Goal: Task Accomplishment & Management: Manage account settings

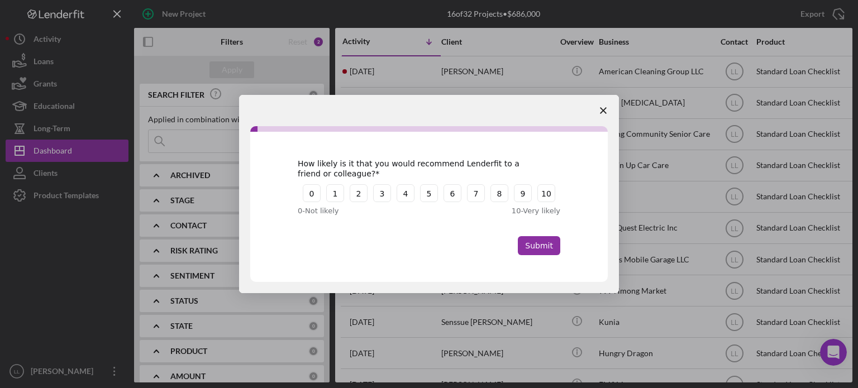
click at [609, 110] on span "Close survey" at bounding box center [602, 110] width 31 height 31
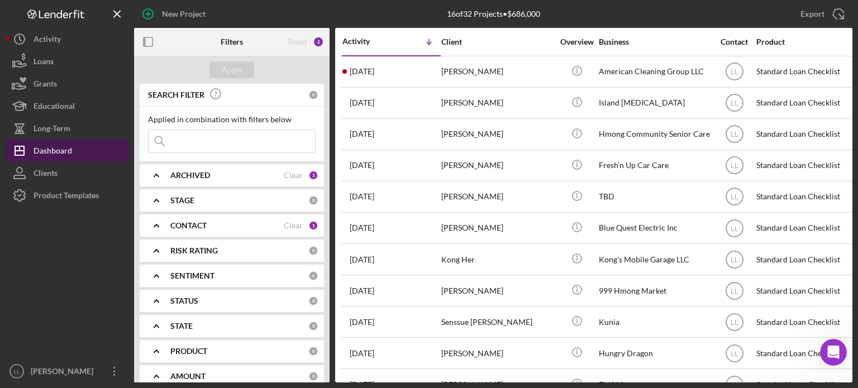
click at [58, 149] on div "Dashboard" at bounding box center [53, 152] width 39 height 25
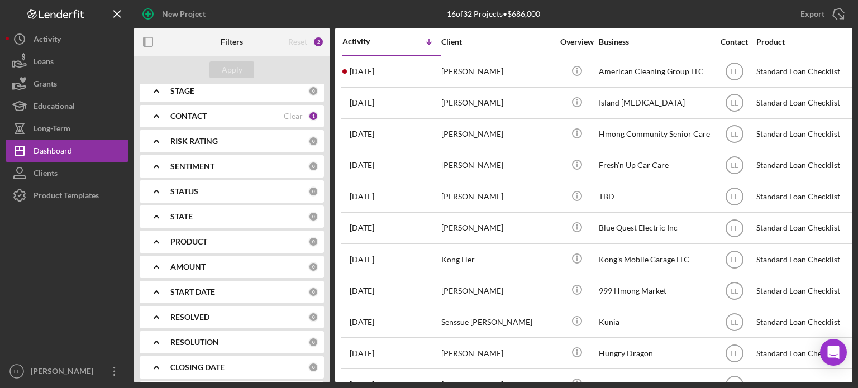
scroll to position [163, 0]
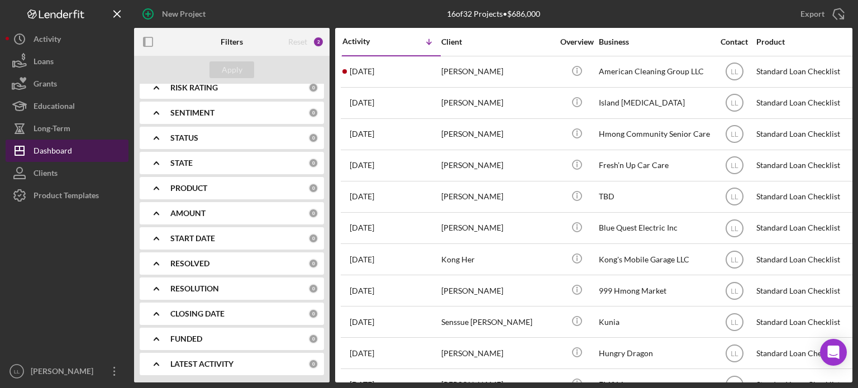
click at [82, 152] on button "Icon/Dashboard Dashboard" at bounding box center [67, 151] width 123 height 22
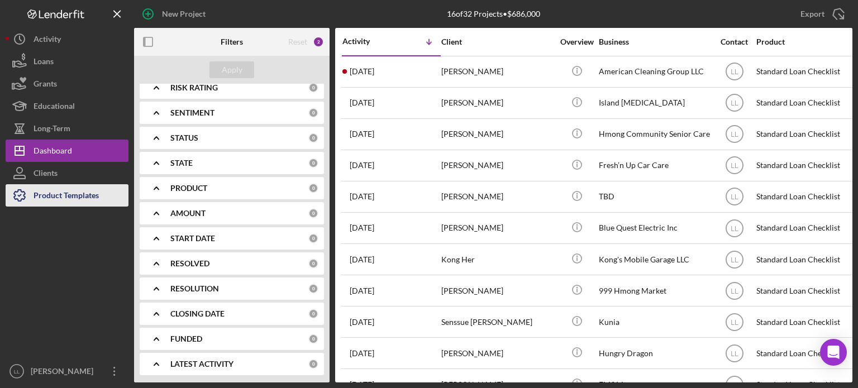
click at [59, 191] on div "Product Templates" at bounding box center [66, 196] width 65 height 25
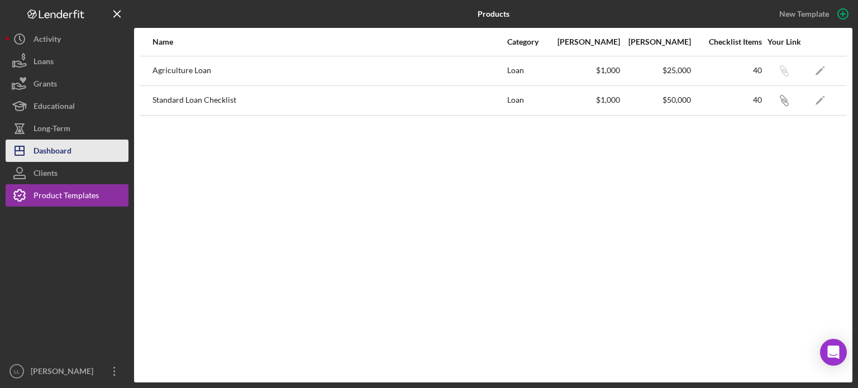
click at [61, 156] on div "Dashboard" at bounding box center [53, 152] width 38 height 25
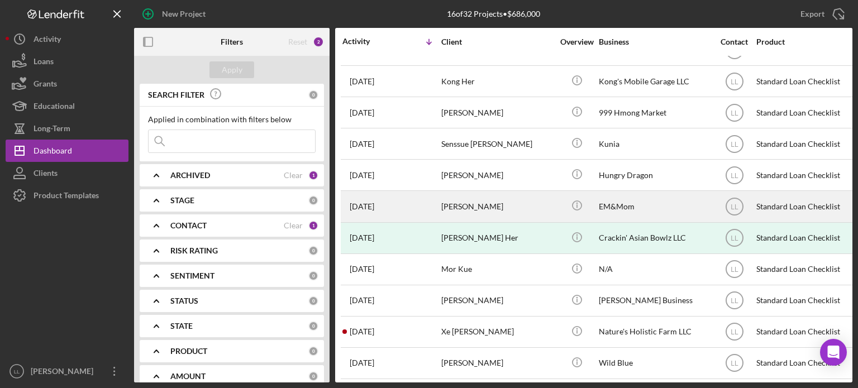
scroll to position [188, 0]
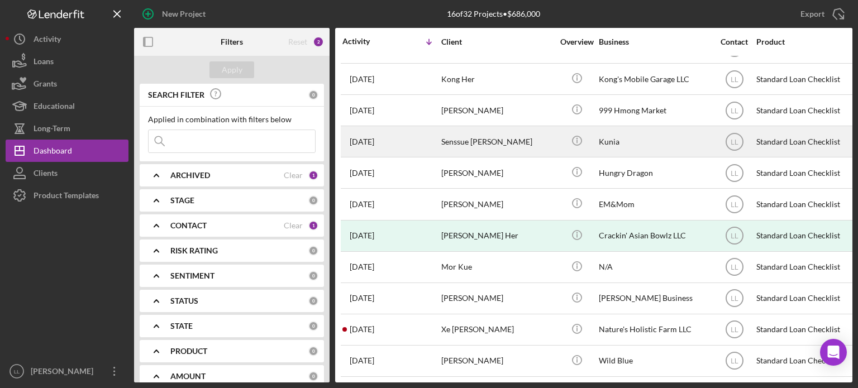
click at [419, 136] on div "[DATE] Senssue [PERSON_NAME]" at bounding box center [391, 142] width 98 height 30
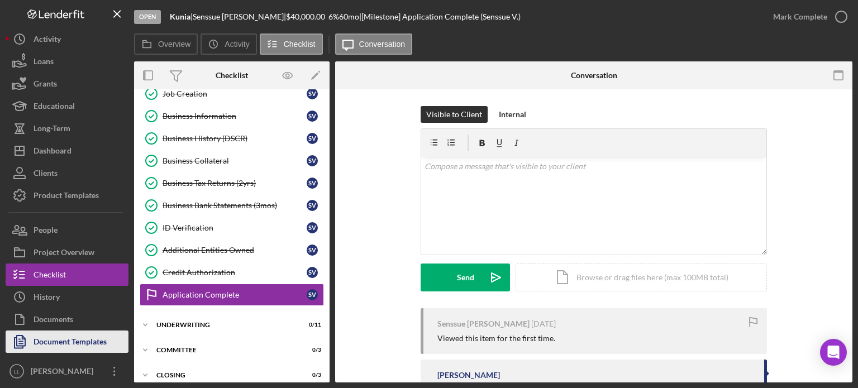
scroll to position [308, 0]
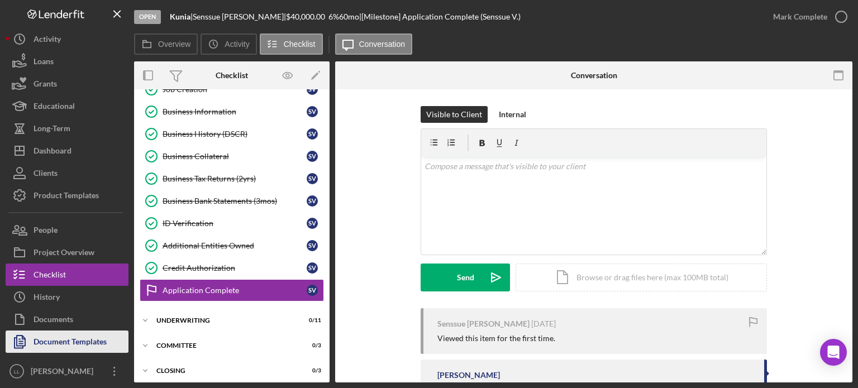
click at [80, 343] on div "Document Templates" at bounding box center [70, 343] width 73 height 25
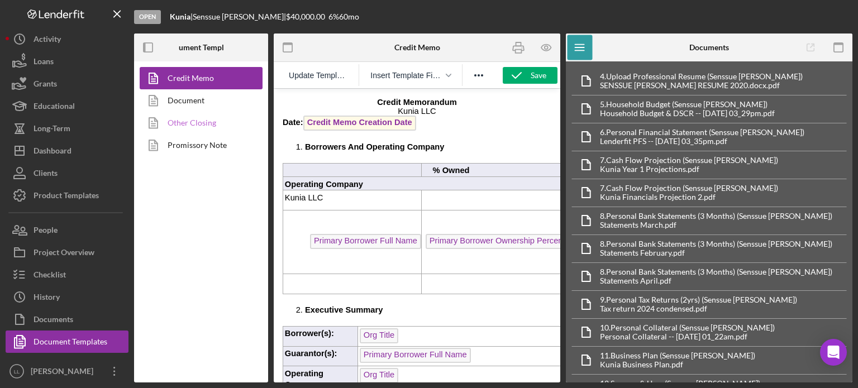
click at [203, 122] on link "Other Closing" at bounding box center [198, 123] width 117 height 22
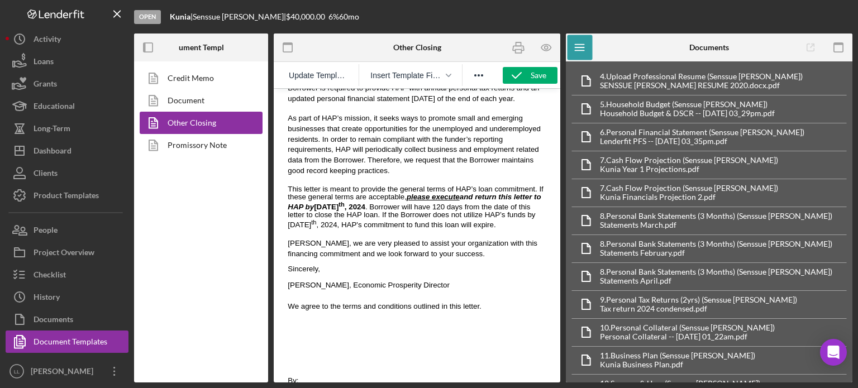
scroll to position [893, 0]
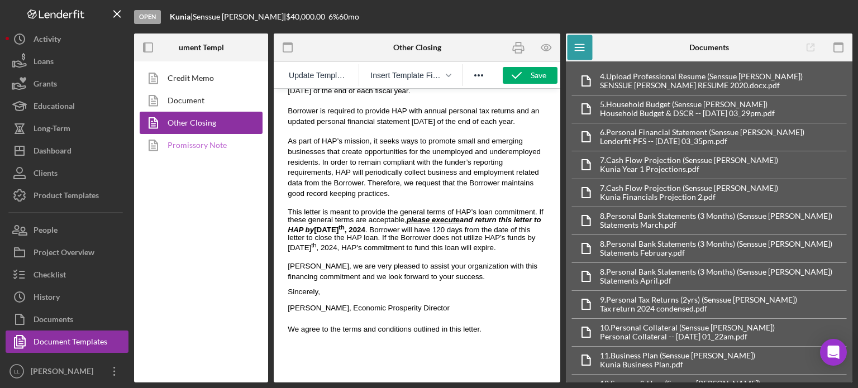
click at [201, 145] on link "Promissory Note" at bounding box center [198, 145] width 117 height 22
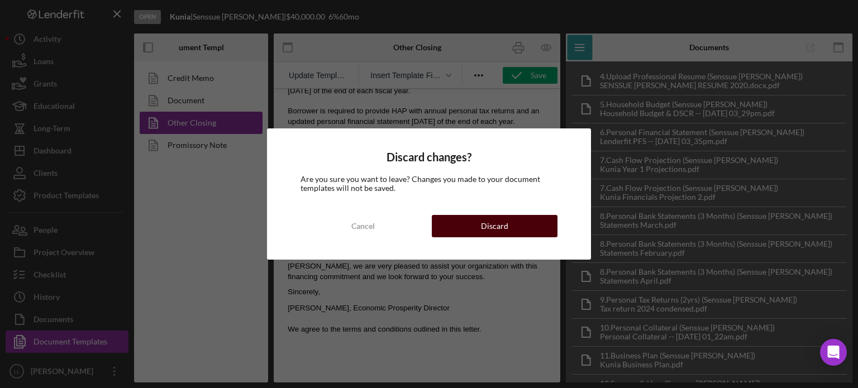
click at [443, 221] on button "Discard" at bounding box center [495, 226] width 126 height 22
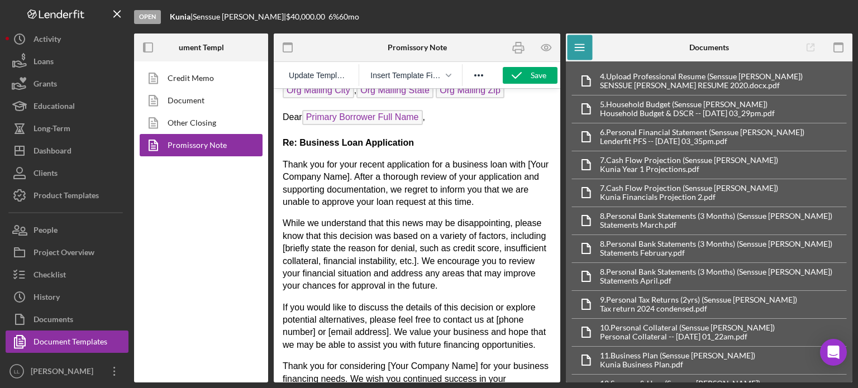
scroll to position [107, 0]
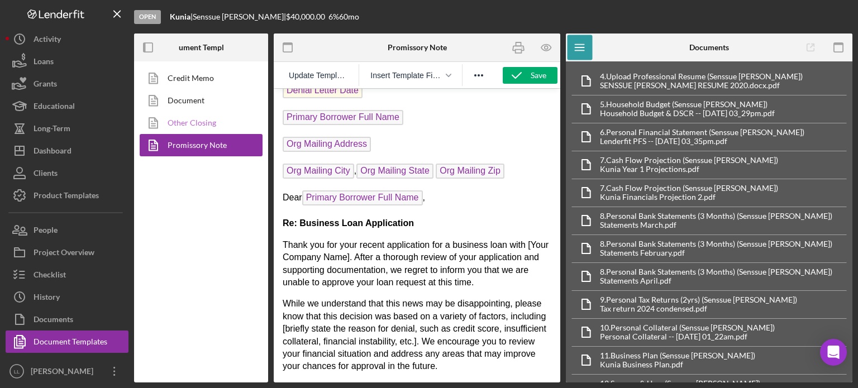
click at [212, 123] on link "Other Closing" at bounding box center [198, 123] width 117 height 22
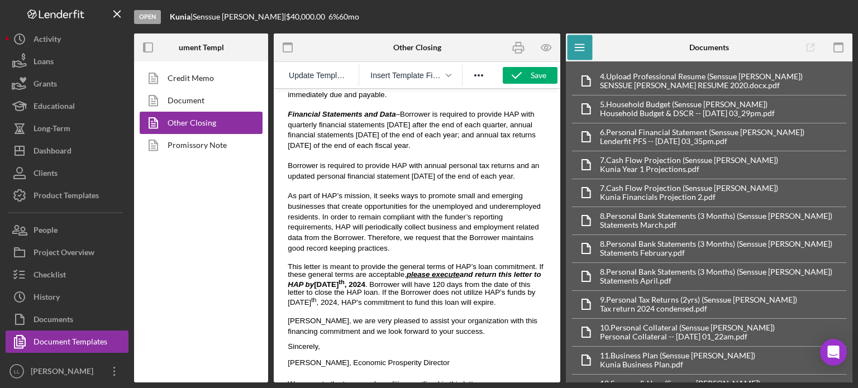
scroll to position [949, 0]
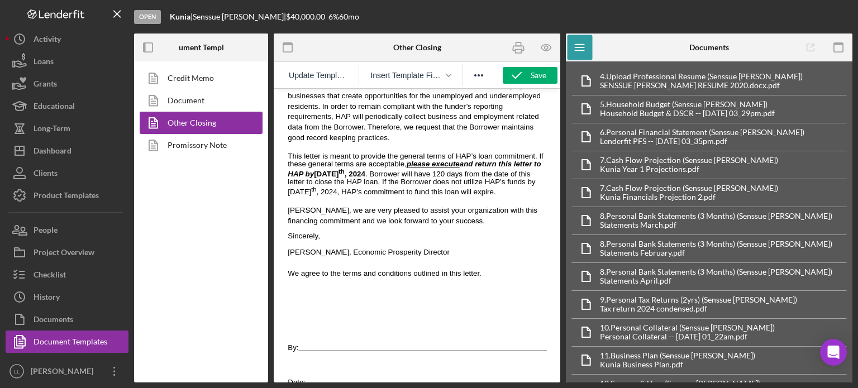
drag, startPoint x: 401, startPoint y: 193, endPoint x: 407, endPoint y: 173, distance: 20.5
click at [405, 183] on div "Please review and initial OTHER TERMS AND CONDITIONS: Late Payments – A $50.00 …" at bounding box center [417, 21] width 269 height 561
click at [423, 152] on span "This letter is meant to provide the general terms of HAP’s loan commitment. If …" at bounding box center [416, 174] width 256 height 44
click at [409, 152] on span "This letter is meant to provide the general terms of HAP’s loan commitment. If …" at bounding box center [416, 174] width 256 height 44
click at [406, 160] on u "please execute" at bounding box center [432, 164] width 53 height 8
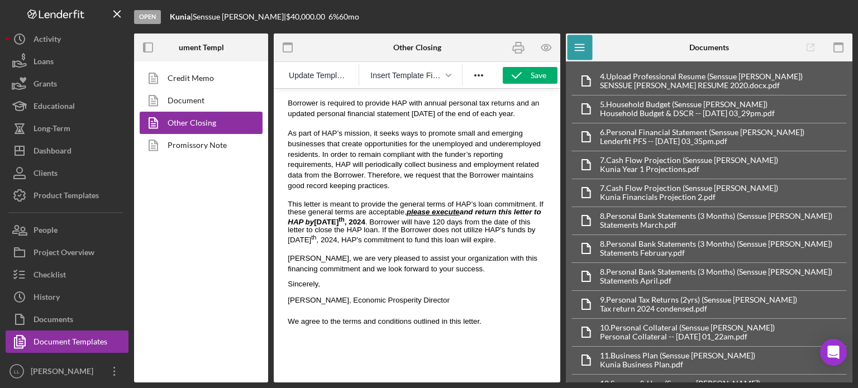
scroll to position [838, 0]
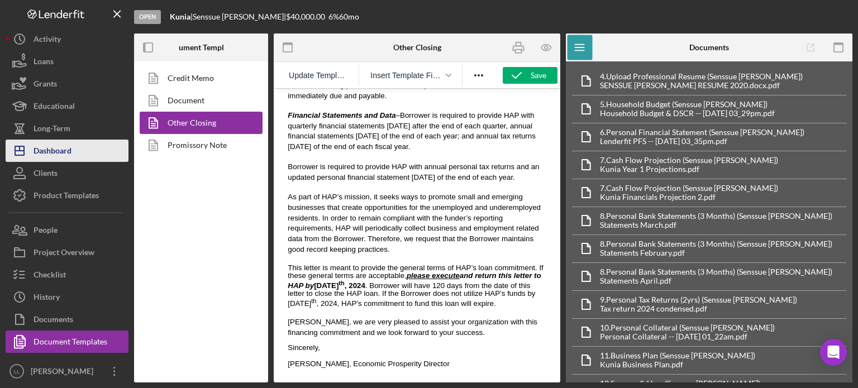
click at [55, 147] on div "Dashboard" at bounding box center [53, 152] width 38 height 25
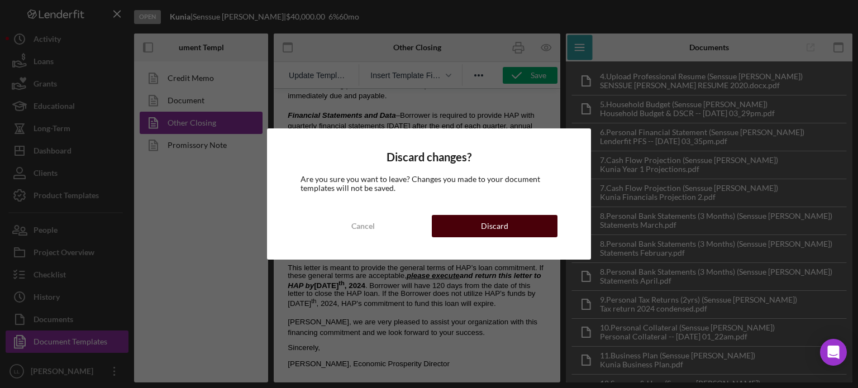
click at [510, 227] on button "Discard" at bounding box center [495, 226] width 126 height 22
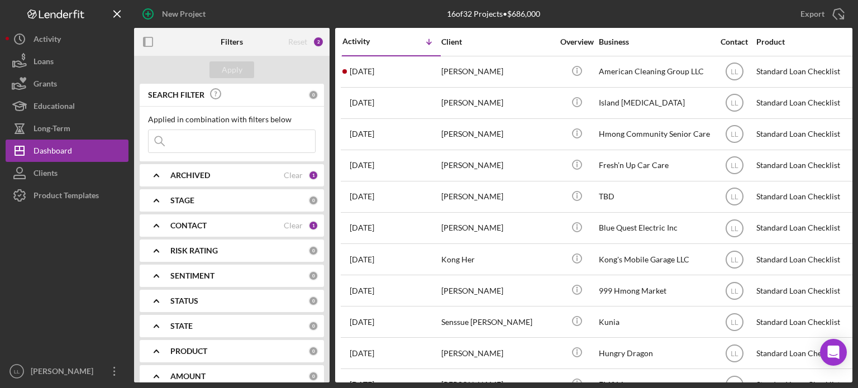
click at [69, 199] on div "Product Templates" at bounding box center [66, 196] width 65 height 25
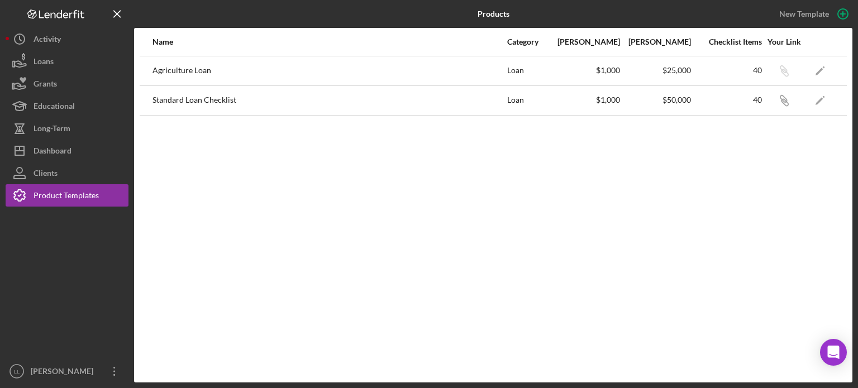
click at [212, 96] on div "Standard Loan Checklist" at bounding box center [328, 101] width 353 height 28
click at [217, 106] on div "Standard Loan Checklist" at bounding box center [328, 101] width 353 height 28
click at [817, 101] on icon "Icon/Edit" at bounding box center [819, 100] width 25 height 25
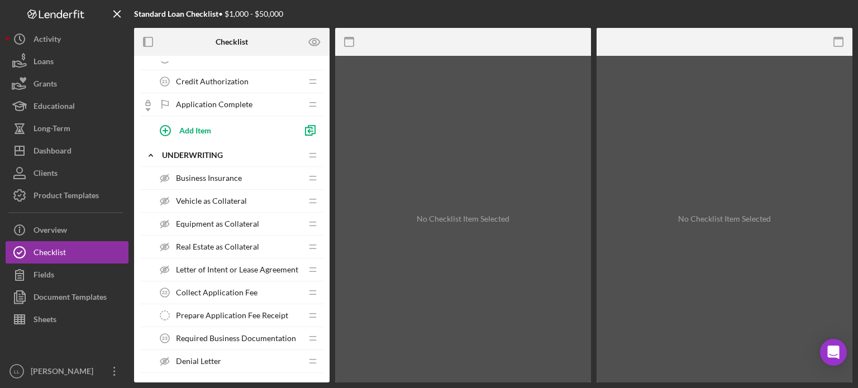
scroll to position [558, 0]
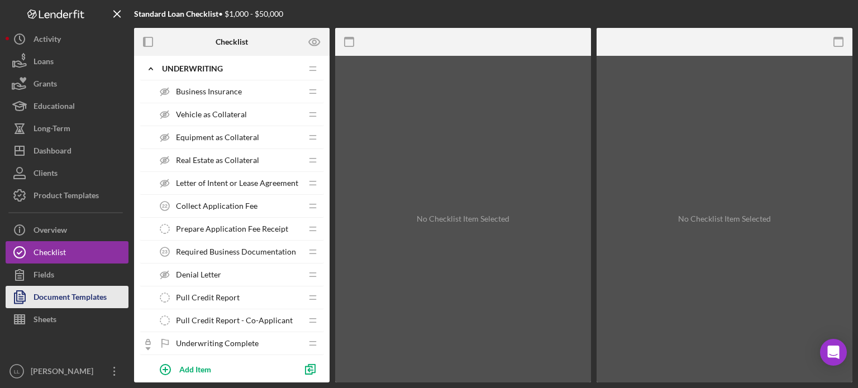
click at [74, 290] on div "Document Templates" at bounding box center [70, 298] width 73 height 25
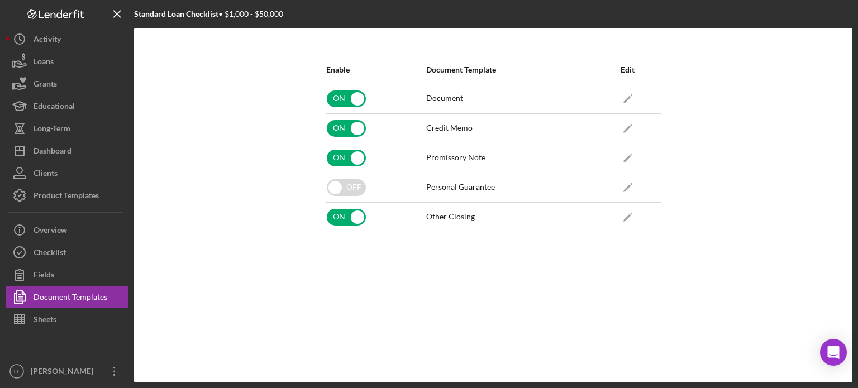
click at [444, 219] on div "Other Closing" at bounding box center [450, 216] width 49 height 9
click at [628, 218] on icon "Icon/Edit" at bounding box center [627, 216] width 25 height 25
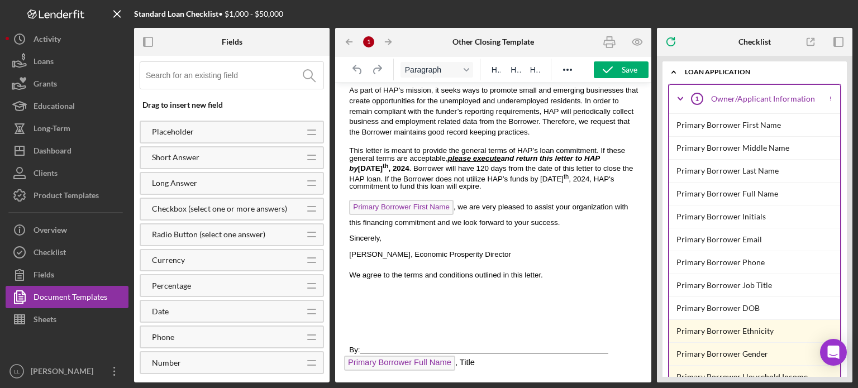
scroll to position [859, 0]
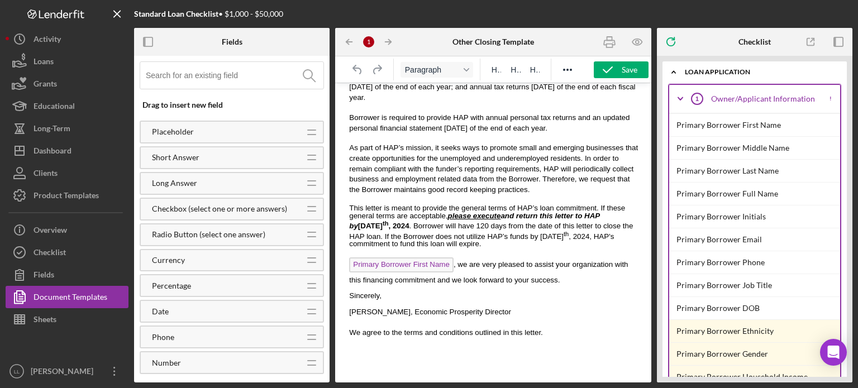
click at [557, 212] on em "please execute and return this letter to HAP by" at bounding box center [474, 221] width 250 height 18
click at [581, 212] on strong "please execute and return this letter to HAP by [DATE]" at bounding box center [474, 221] width 250 height 18
click at [568, 212] on strong "please execute and return this letter to HAP by [DATE]" at bounding box center [474, 221] width 250 height 18
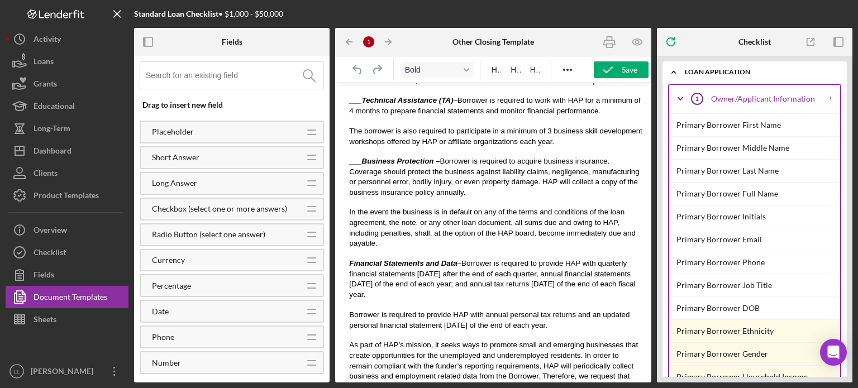
scroll to position [726, 0]
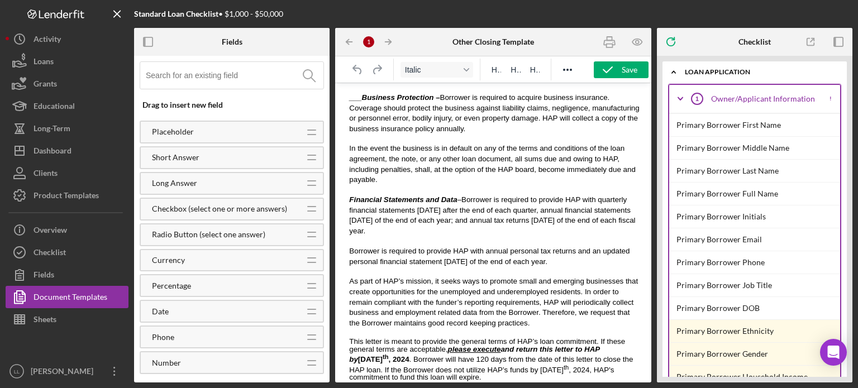
click at [561, 345] on strong "please execute and return this letter to HAP by [DATE]" at bounding box center [474, 354] width 250 height 18
click at [563, 345] on strong "please execute and return this letter to HAP by [DATE]" at bounding box center [474, 354] width 250 height 18
drag, startPoint x: 561, startPoint y: 322, endPoint x: 607, endPoint y: 324, distance: 46.4
click at [607, 337] on span "This letter is meant to provide the general terms of HAP’s loan commitment. If …" at bounding box center [491, 359] width 284 height 44
click at [473, 247] on span "Borrower is required to provide HAP with annual personal tax returns and an upd…" at bounding box center [489, 256] width 280 height 19
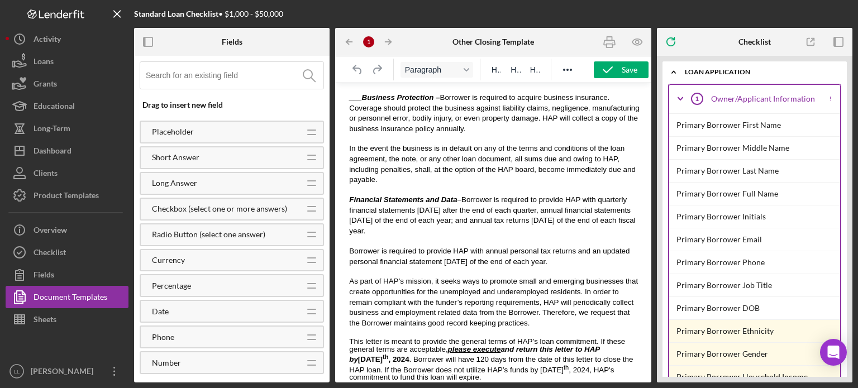
scroll to position [838, 0]
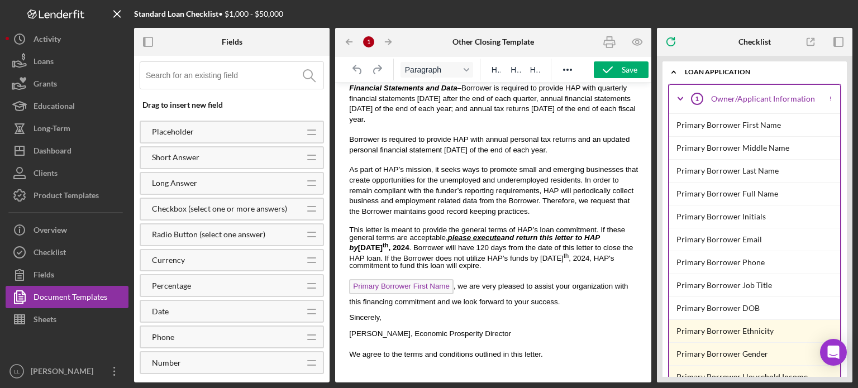
click at [521, 229] on span "This letter is meant to provide the general terms of HAP’s loan commitment. If …" at bounding box center [491, 248] width 284 height 44
click at [538, 226] on span "This letter is meant to provide the general terms of HAP’s loan commitment. If …" at bounding box center [491, 248] width 284 height 44
click at [540, 226] on span "This letter is meant to provide the general terms of HAP’s loan commitment. If …" at bounding box center [491, 248] width 284 height 44
click at [539, 226] on span "This letter is meant to provide the general terms of HAP’s loan commitment. If …" at bounding box center [491, 248] width 284 height 44
click at [298, 312] on icon "Icon/Drag" at bounding box center [312, 312] width 28 height 28
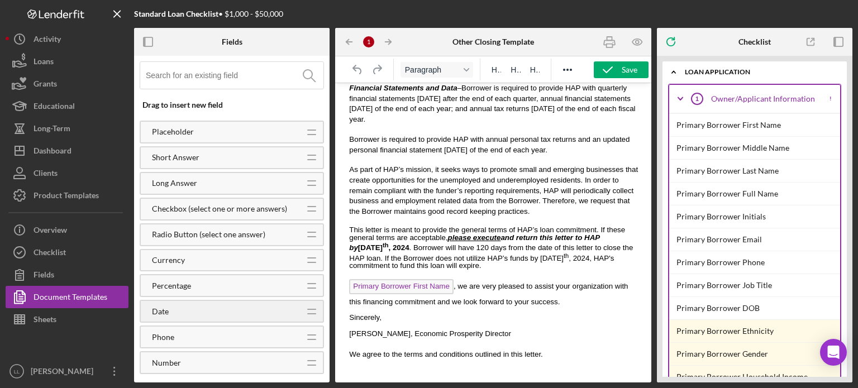
click at [310, 312] on icon "Icon/Drag" at bounding box center [312, 312] width 28 height 28
click at [297, 317] on div "Date Icon/Drag" at bounding box center [232, 311] width 184 height 23
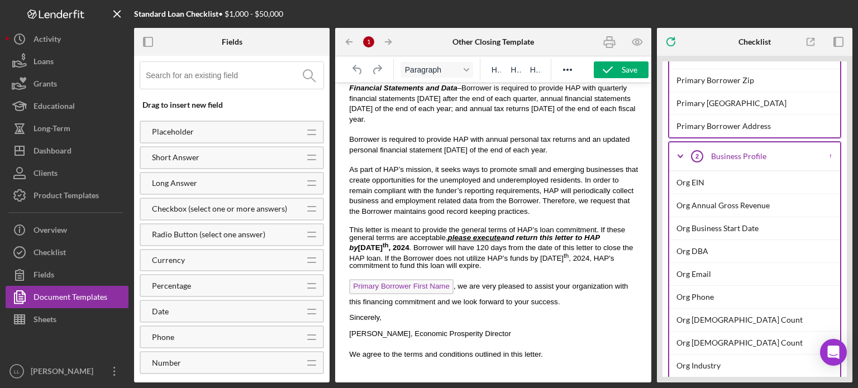
scroll to position [558, 0]
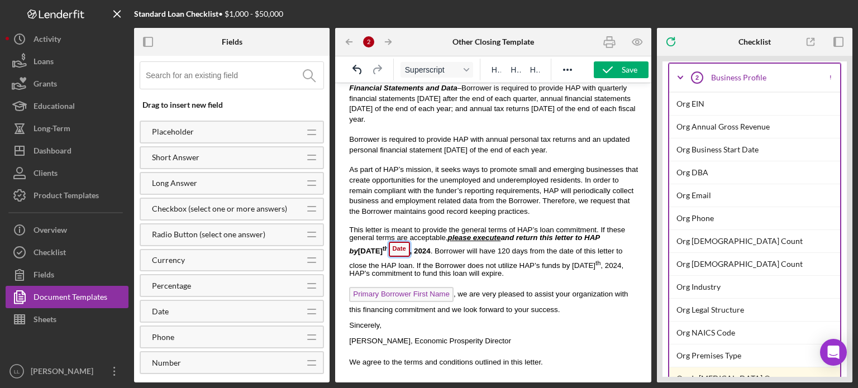
click at [410, 242] on span "Date" at bounding box center [399, 249] width 21 height 15
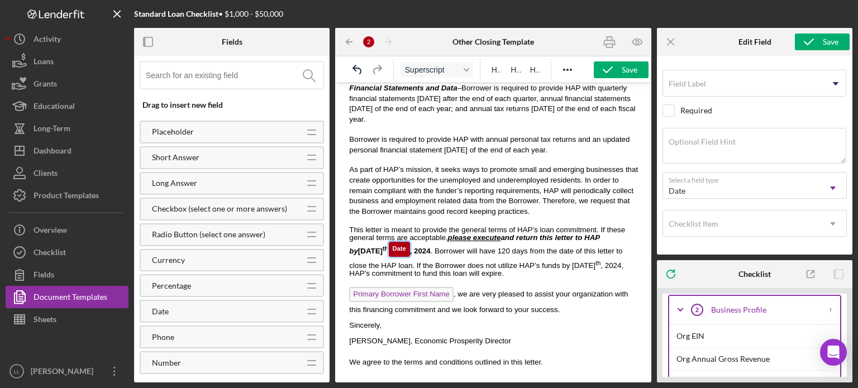
scroll to position [821, 0]
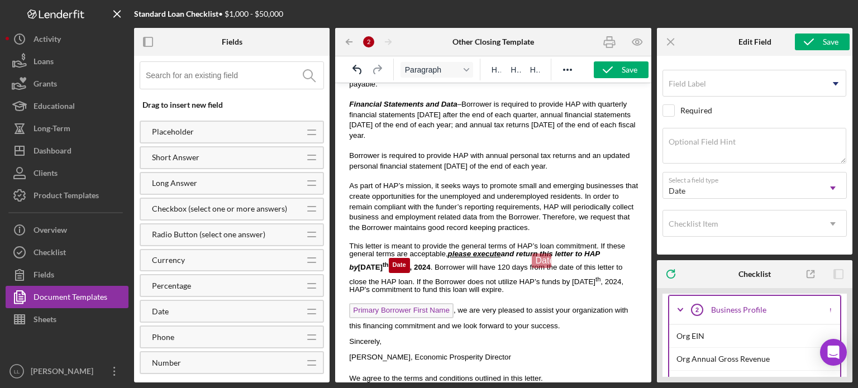
drag, startPoint x: 598, startPoint y: 228, endPoint x: 540, endPoint y: 251, distance: 61.7
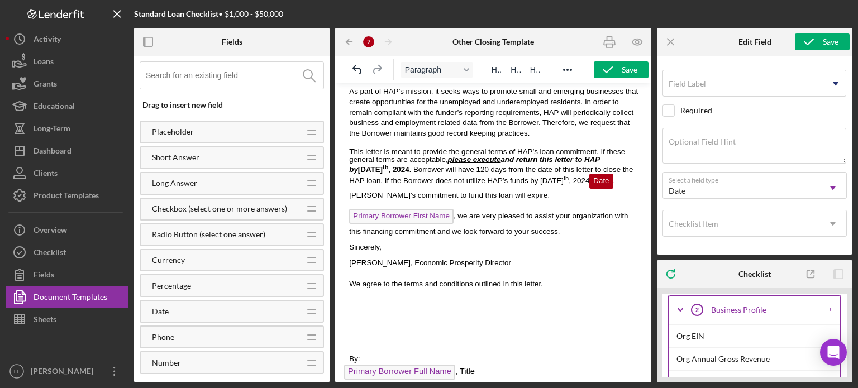
scroll to position [949, 0]
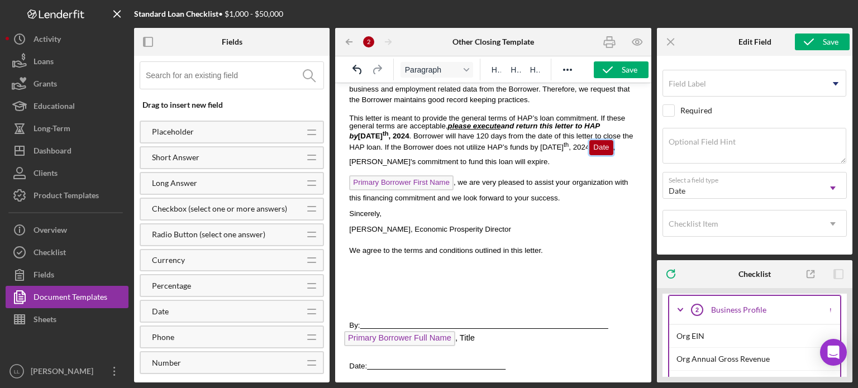
click at [589, 140] on span "Date" at bounding box center [600, 147] width 23 height 15
click at [750, 192] on div "Date" at bounding box center [741, 191] width 156 height 26
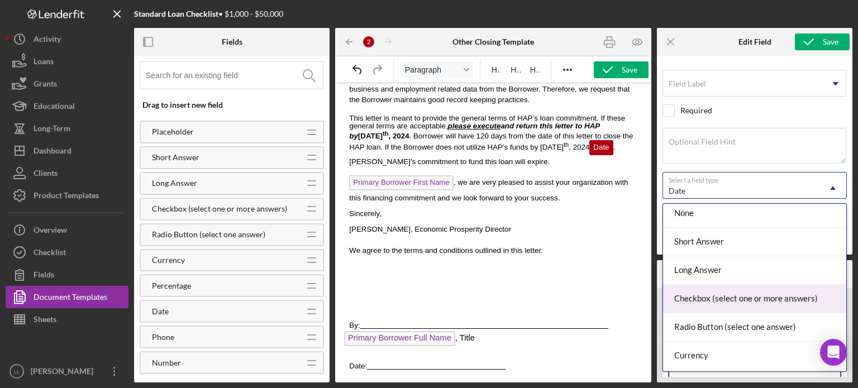
scroll to position [0, 0]
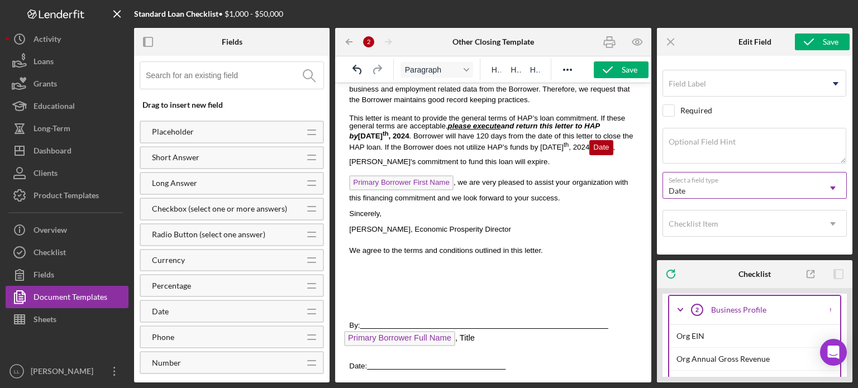
click at [754, 189] on div "Date" at bounding box center [741, 191] width 156 height 26
click at [589, 140] on span "Date" at bounding box center [600, 147] width 23 height 15
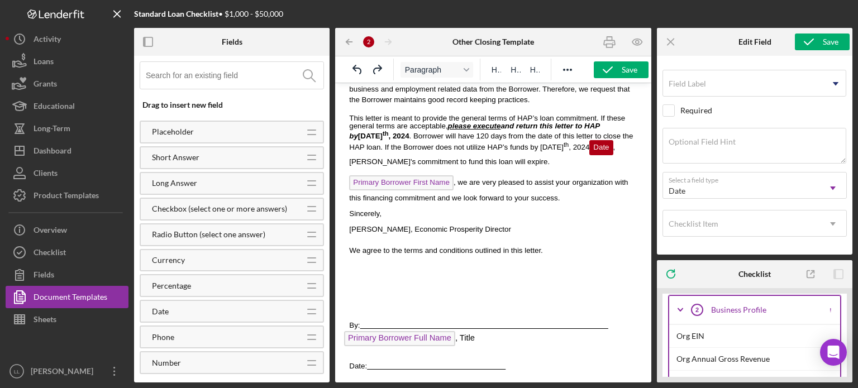
click at [553, 132] on p "This letter is meant to provide the general terms of HAP’s loan commitment. If …" at bounding box center [493, 139] width 289 height 51
click at [589, 140] on span "Date" at bounding box center [600, 147] width 23 height 15
click at [559, 128] on p "This letter is meant to provide the general terms of HAP’s loan commitment. If …" at bounding box center [493, 139] width 289 height 51
click at [563, 115] on span "This letter is meant to provide the general terms of HAP’s loan commitment. If …" at bounding box center [491, 140] width 284 height 52
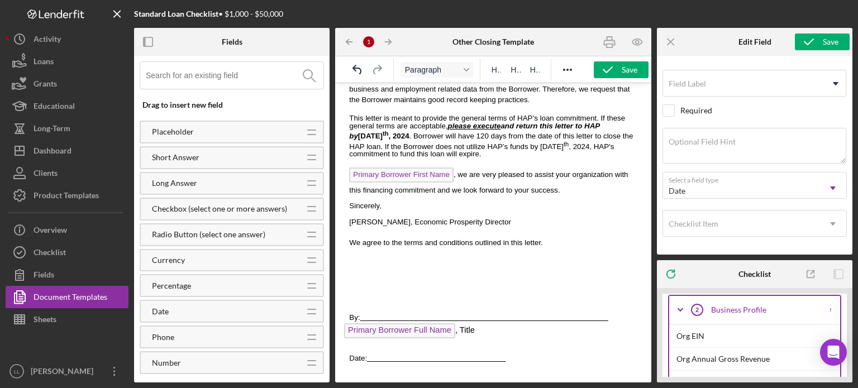
click at [570, 202] on p "Sincerely," at bounding box center [495, 206] width 293 height 8
click at [65, 157] on div "Dashboard" at bounding box center [53, 152] width 38 height 25
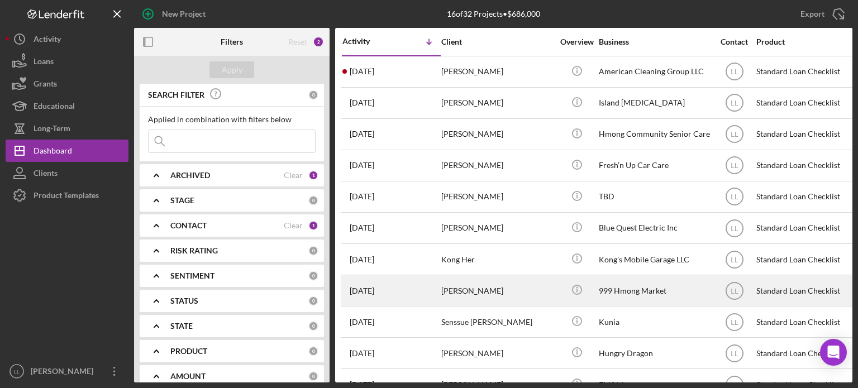
click at [431, 296] on div "[DATE] [PERSON_NAME]" at bounding box center [391, 291] width 98 height 30
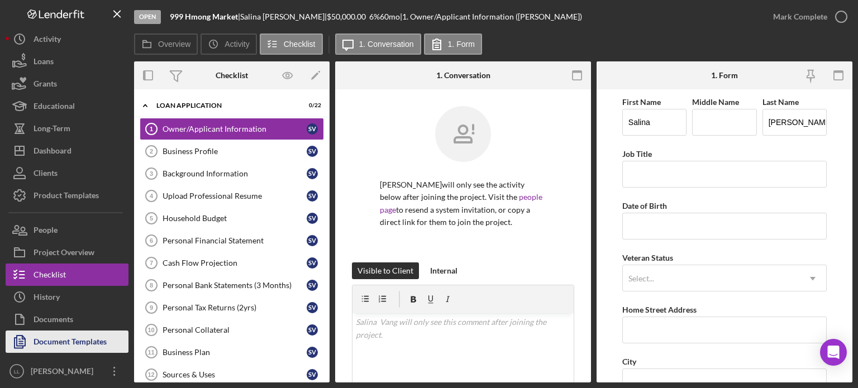
click at [67, 341] on div "Document Templates" at bounding box center [70, 343] width 73 height 25
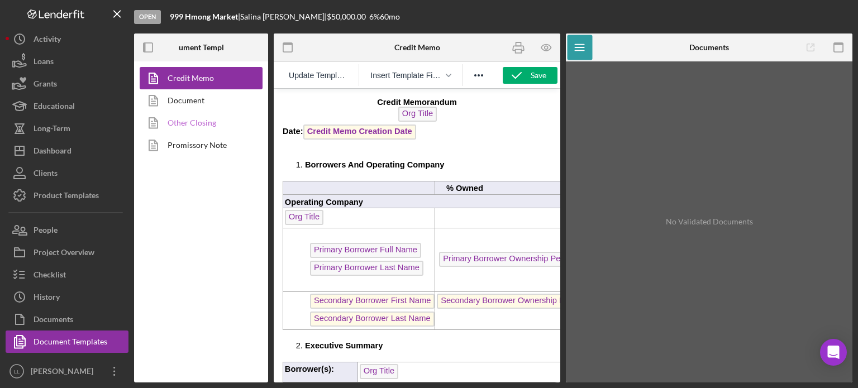
click at [183, 122] on link "Other Closing" at bounding box center [198, 123] width 117 height 22
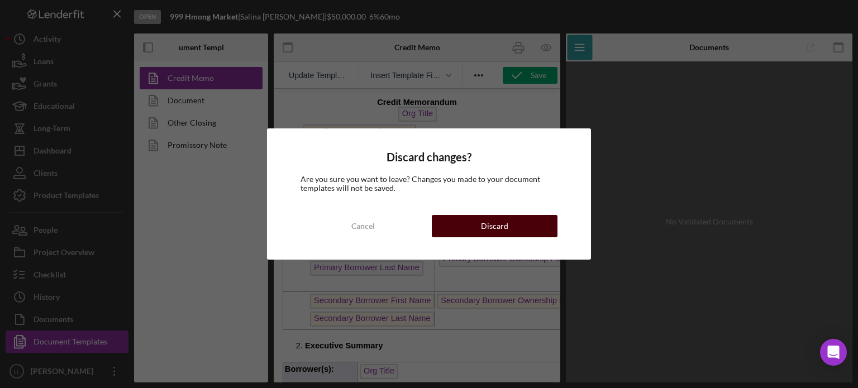
click at [494, 237] on div "Cancel Discard" at bounding box center [428, 226] width 257 height 22
click at [490, 220] on div "Discard" at bounding box center [494, 226] width 27 height 22
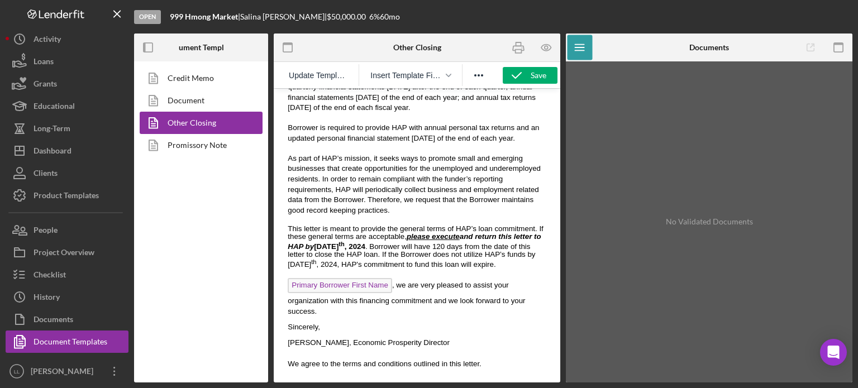
scroll to position [893, 0]
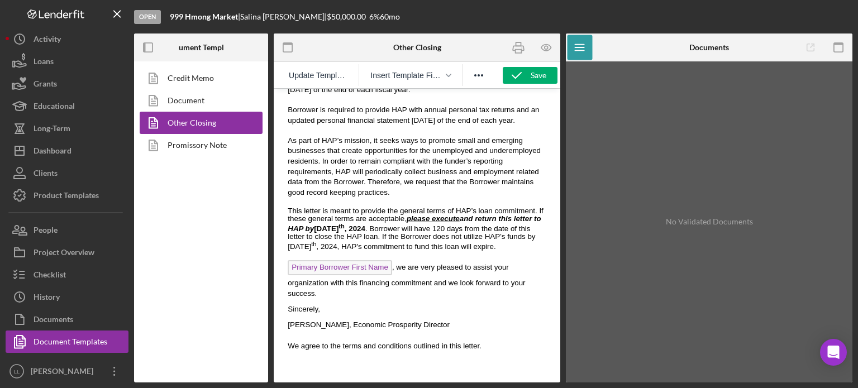
click at [462, 251] on p "Rich Text Area. Press ALT-0 for help." at bounding box center [417, 255] width 269 height 9
click at [467, 211] on span "This letter is meant to provide the general terms of HAP’s loan commitment. If …" at bounding box center [416, 229] width 256 height 44
click at [406, 214] on span "This letter is meant to provide the general terms of HAP’s loan commitment. If …" at bounding box center [416, 229] width 256 height 44
click at [501, 207] on span "This letter is meant to provide the general terms of HAP’s loan commitment. If …" at bounding box center [416, 229] width 256 height 44
click at [472, 73] on icon "Reveal or hide additional toolbar items" at bounding box center [478, 75] width 13 height 13
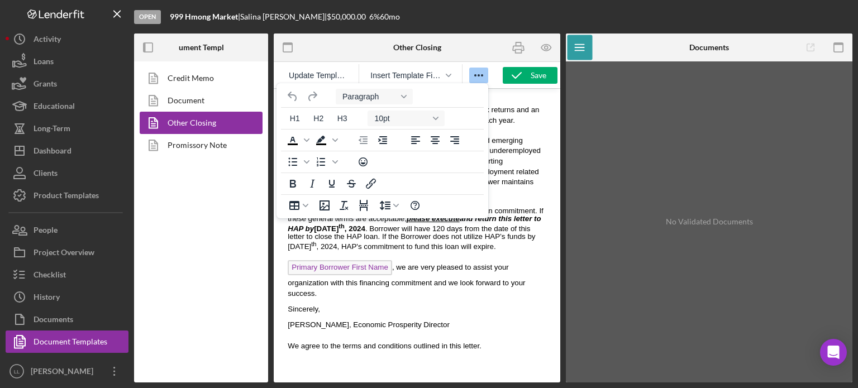
click at [507, 147] on span "As part of HAP’s mission, it seeks ways to promote small and emerging businesse…" at bounding box center [414, 166] width 253 height 60
click at [510, 142] on span "As part of HAP’s mission, it seeks ways to promote small and emerging businesse…" at bounding box center [414, 166] width 253 height 60
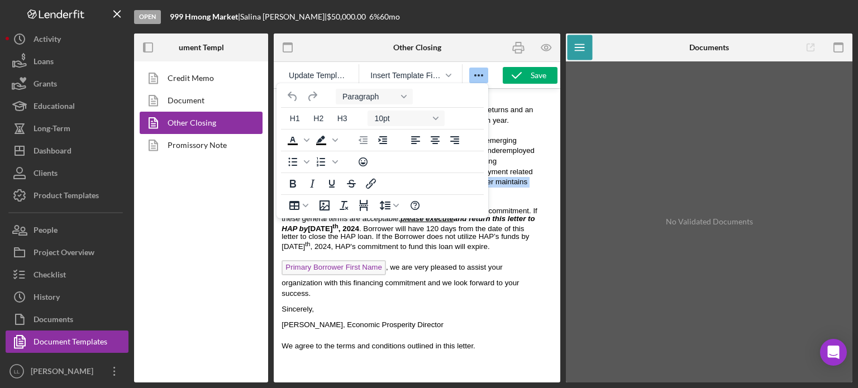
drag, startPoint x: 473, startPoint y: 209, endPoint x: 542, endPoint y: 159, distance: 85.1
drag, startPoint x: 525, startPoint y: 207, endPoint x: 521, endPoint y: 222, distance: 15.0
click at [524, 208] on p "This letter is meant to provide the general terms of HAP’s loan commitment. If …" at bounding box center [411, 229] width 260 height 44
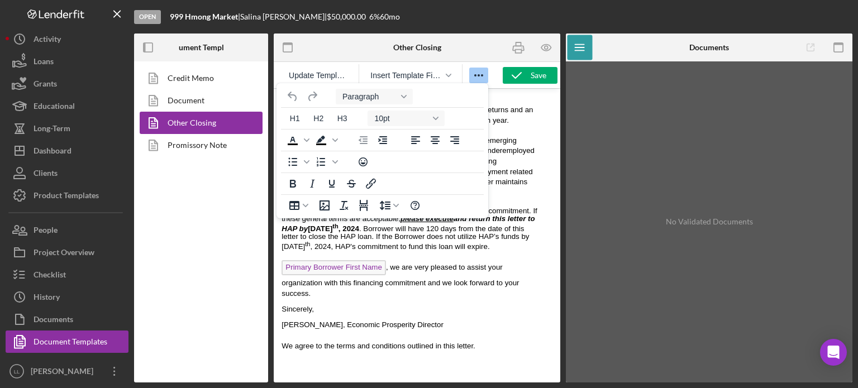
click at [518, 263] on span "Primary Borrower First Name , we are very pleased to assist your organization w…" at bounding box center [399, 280] width 237 height 35
click at [529, 145] on p "As part of HAP’s mission, it seeks ways to promote small and emerging businesse…" at bounding box center [411, 167] width 260 height 63
click at [480, 77] on icon "Reveal or hide additional toolbar items" at bounding box center [478, 75] width 13 height 13
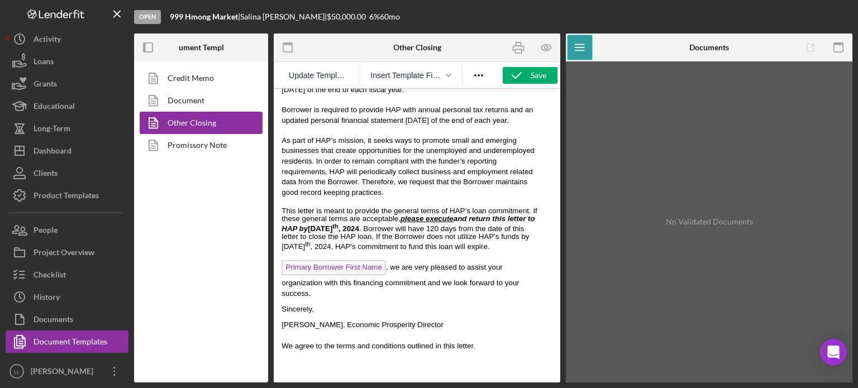
drag, startPoint x: 491, startPoint y: 237, endPoint x: 467, endPoint y: 210, distance: 35.9
click at [489, 263] on span "Primary Borrower First Name , we are very pleased to assist your organization w…" at bounding box center [399, 280] width 237 height 35
click at [459, 207] on span "This letter is meant to provide the general terms of HAP’s loan commitment. If …" at bounding box center [409, 229] width 256 height 44
click at [449, 214] on em "please execute and return this letter to HAP by" at bounding box center [407, 223] width 253 height 18
click at [438, 214] on em "please execute and return this letter to HAP by" at bounding box center [407, 223] width 253 height 18
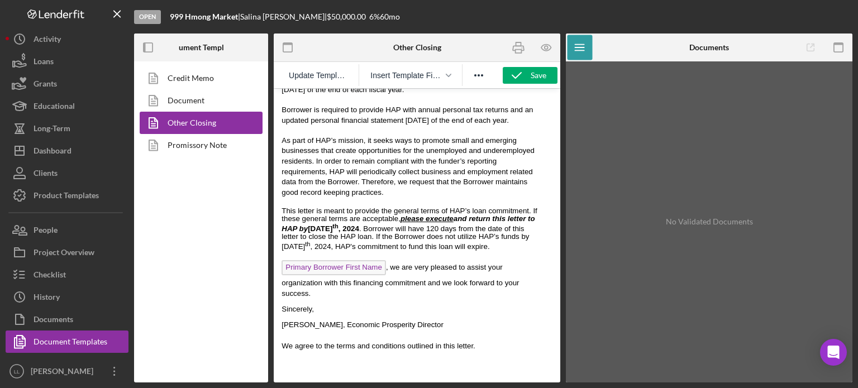
click at [334, 207] on p "This letter is meant to provide the general terms of HAP’s loan commitment. If …" at bounding box center [411, 229] width 260 height 44
click at [334, 214] on strong "please execute and return this letter to HAP by [DATE]" at bounding box center [407, 223] width 253 height 18
drag, startPoint x: 471, startPoint y: 210, endPoint x: 405, endPoint y: 177, distance: 73.2
click at [405, 178] on div "Please review and initial OTHER TERMS AND CONDITIONS: ___Late Payments – A $50.…" at bounding box center [410, 85] width 269 height 579
click at [423, 263] on span "Primary Borrower First Name , we are very pleased to assist your organization w…" at bounding box center [399, 280] width 237 height 35
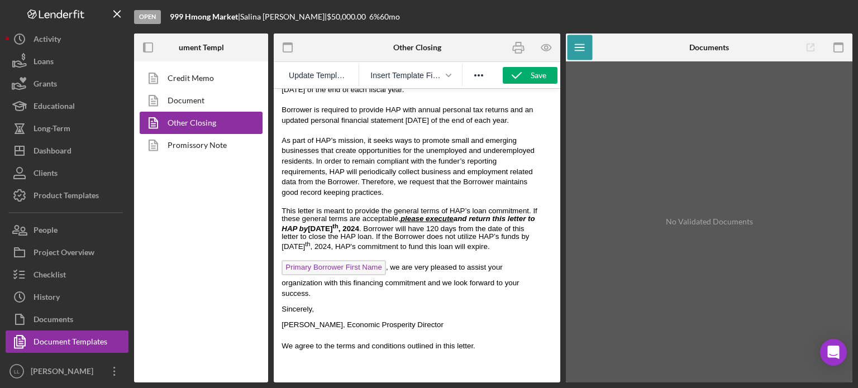
drag, startPoint x: 183, startPoint y: 219, endPoint x: 230, endPoint y: 200, distance: 50.4
click at [195, 209] on div "Credit Memo Document Other Closing Promissory Note" at bounding box center [201, 221] width 134 height 321
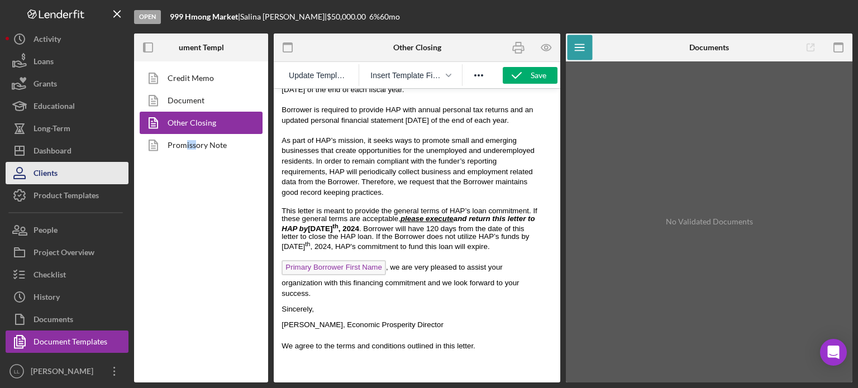
click at [62, 164] on button "Clients" at bounding box center [67, 173] width 123 height 22
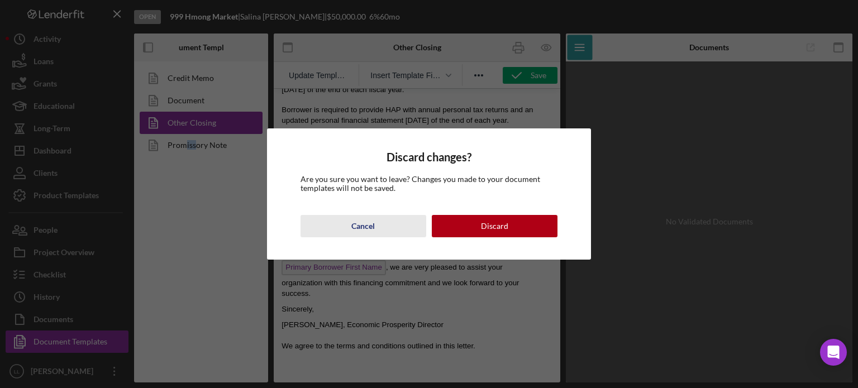
drag, startPoint x: 383, startPoint y: 234, endPoint x: 110, endPoint y: 144, distance: 287.4
click at [383, 234] on button "Cancel" at bounding box center [363, 226] width 126 height 22
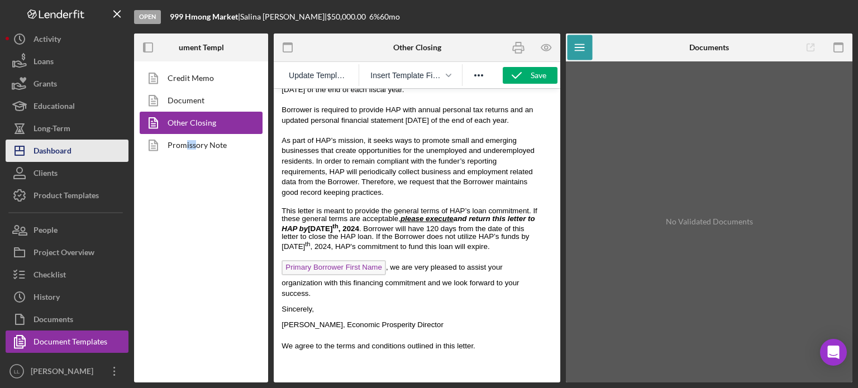
click at [50, 145] on div "Dashboard" at bounding box center [53, 152] width 38 height 25
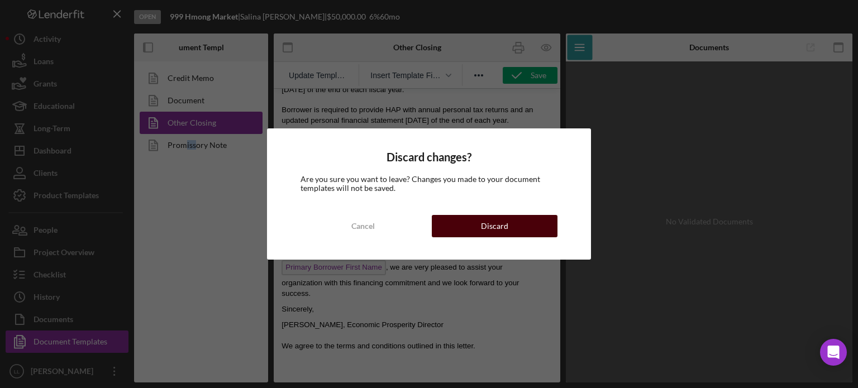
click at [495, 226] on div "Discard" at bounding box center [494, 226] width 27 height 22
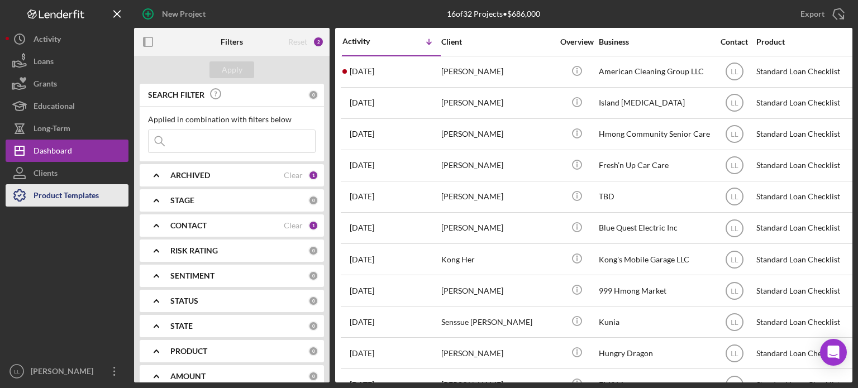
click at [74, 192] on div "Product Templates" at bounding box center [66, 196] width 65 height 25
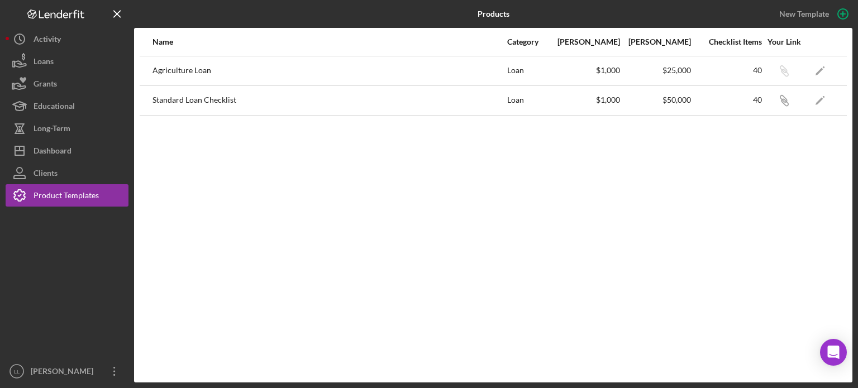
click at [282, 110] on div "Standard Loan Checklist" at bounding box center [328, 101] width 353 height 28
click at [825, 96] on icon "Icon/Edit" at bounding box center [819, 100] width 25 height 25
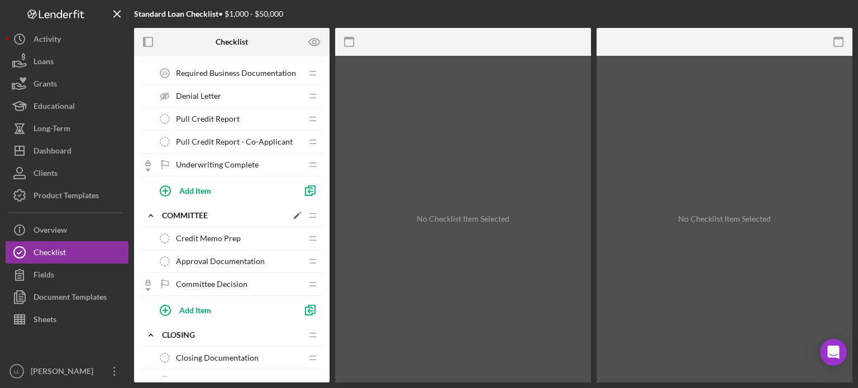
scroll to position [849, 0]
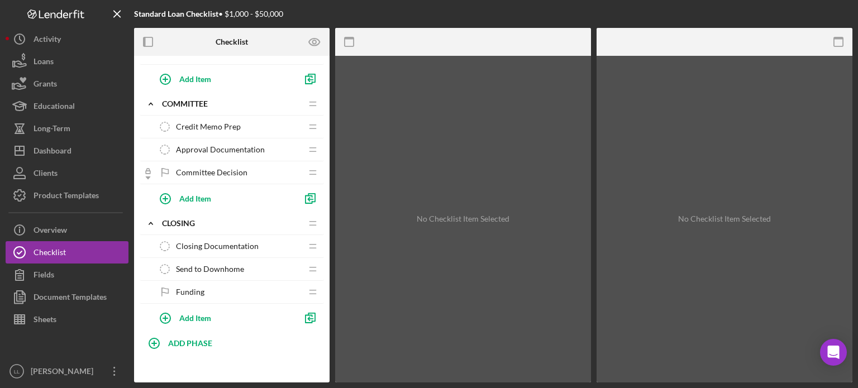
click at [223, 242] on span "Closing Documentation" at bounding box center [217, 246] width 83 height 9
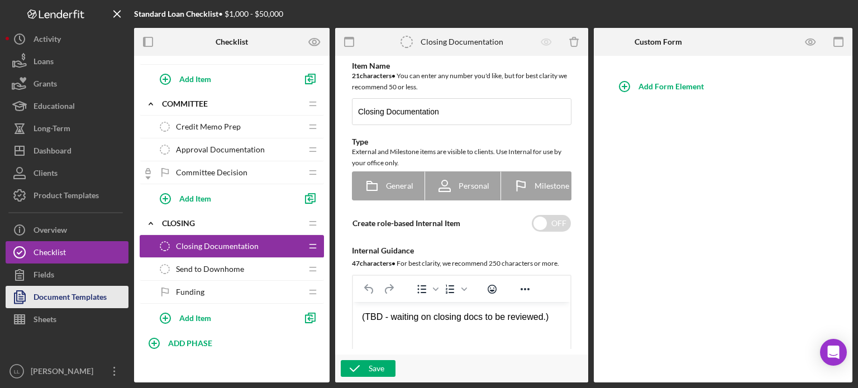
click at [67, 298] on div "Document Templates" at bounding box center [70, 298] width 73 height 25
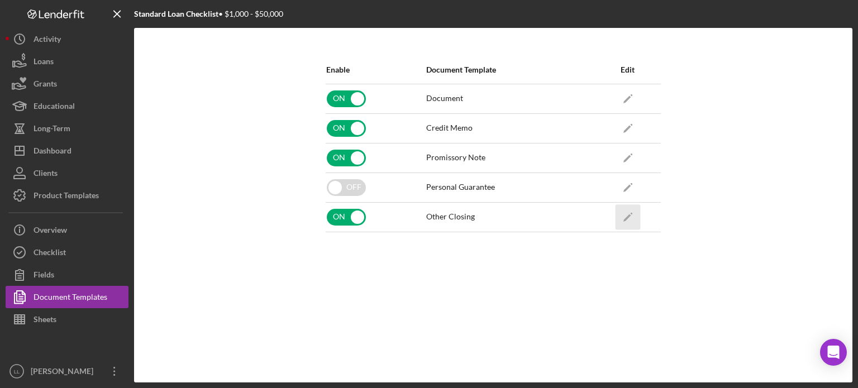
click at [625, 216] on icon "Icon/Edit" at bounding box center [627, 216] width 25 height 25
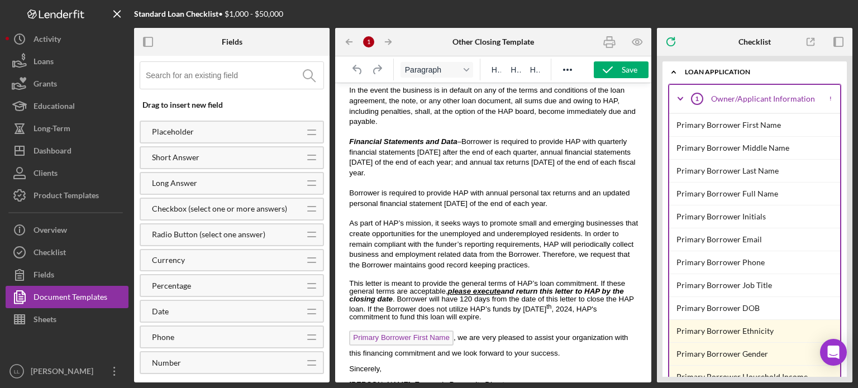
scroll to position [802, 0]
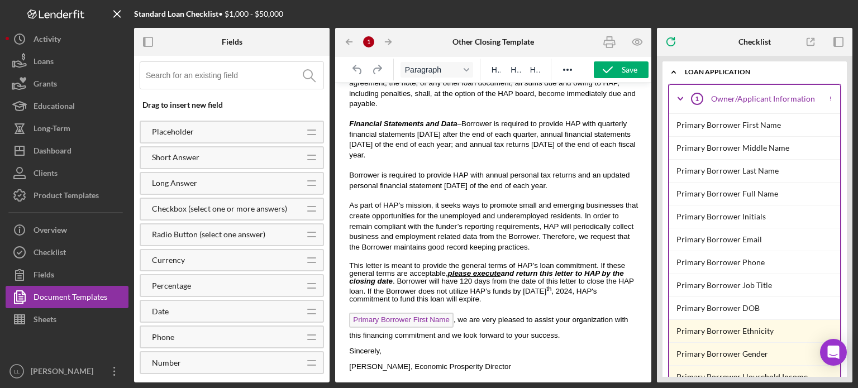
click at [473, 261] on span "This letter is meant to provide the general terms of HAP’s loan commitment. If …" at bounding box center [491, 282] width 284 height 42
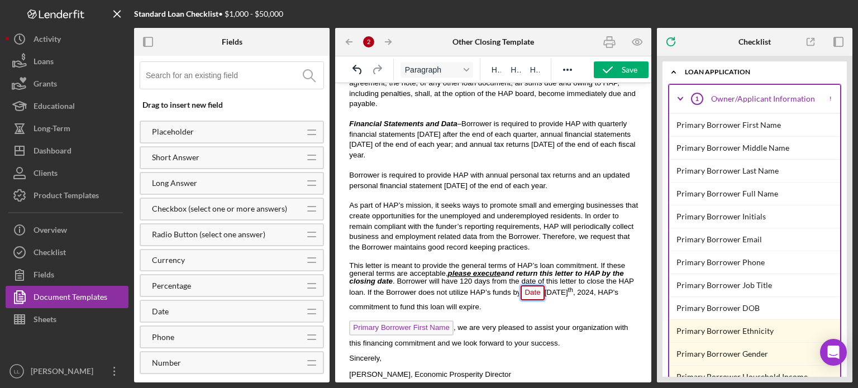
click at [520, 285] on span "Date" at bounding box center [531, 292] width 23 height 15
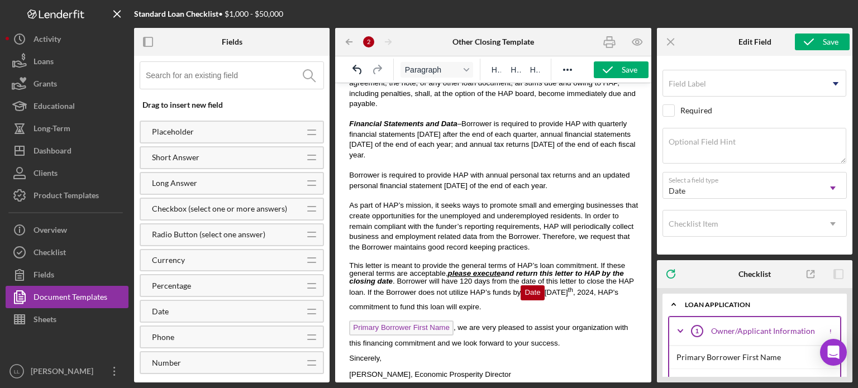
scroll to position [836, 0]
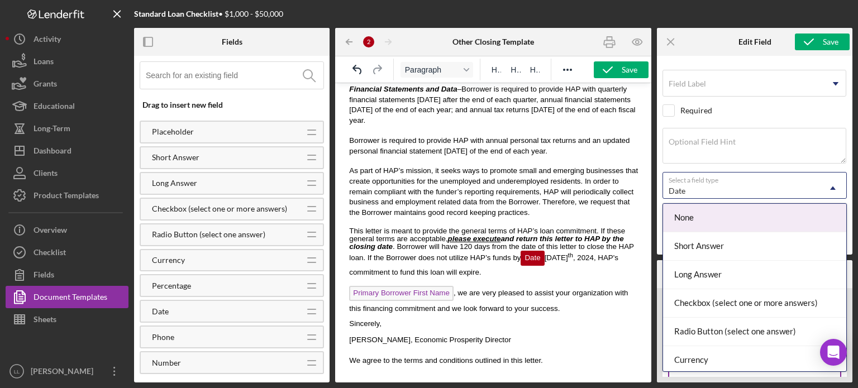
click at [826, 188] on icon "Icon/Dropdown Arrow" at bounding box center [832, 188] width 27 height 27
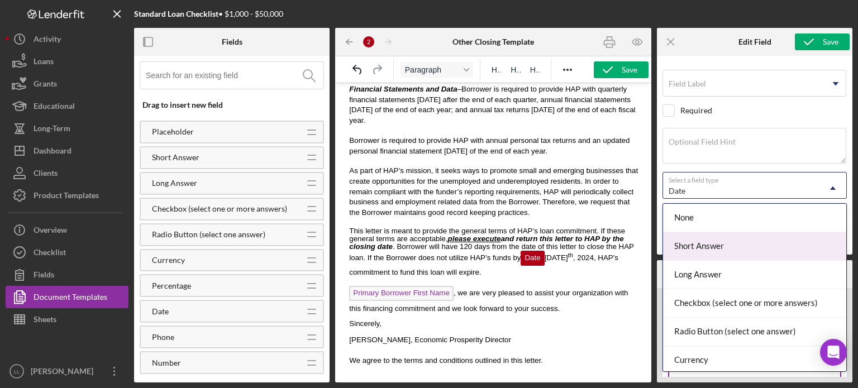
scroll to position [0, 0]
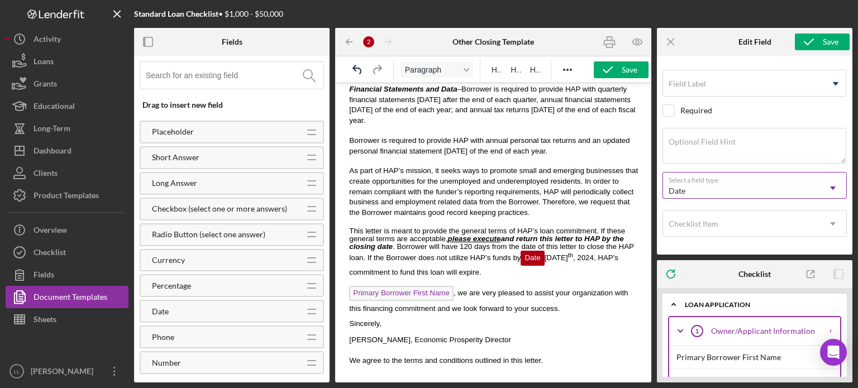
click at [811, 189] on div "Date" at bounding box center [741, 191] width 156 height 26
click at [808, 224] on div "Checklist Item" at bounding box center [741, 224] width 156 height 26
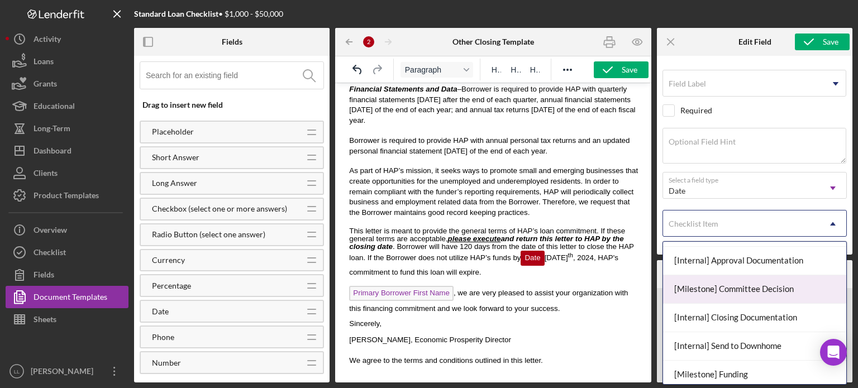
scroll to position [1021, 0]
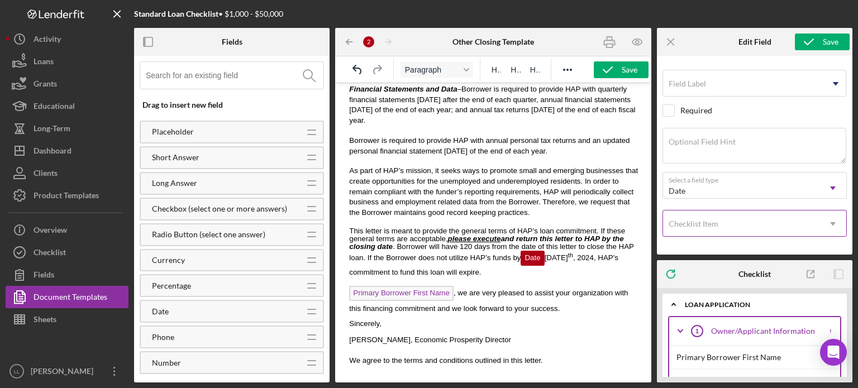
click at [804, 225] on div "Checklist Item" at bounding box center [741, 224] width 156 height 26
click at [764, 142] on textarea "Optional Field Hint" at bounding box center [754, 146] width 184 height 36
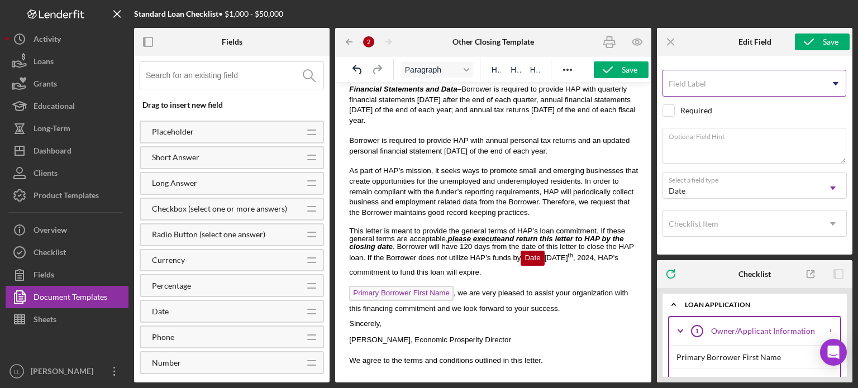
click at [797, 84] on input "Field Label" at bounding box center [754, 83] width 184 height 27
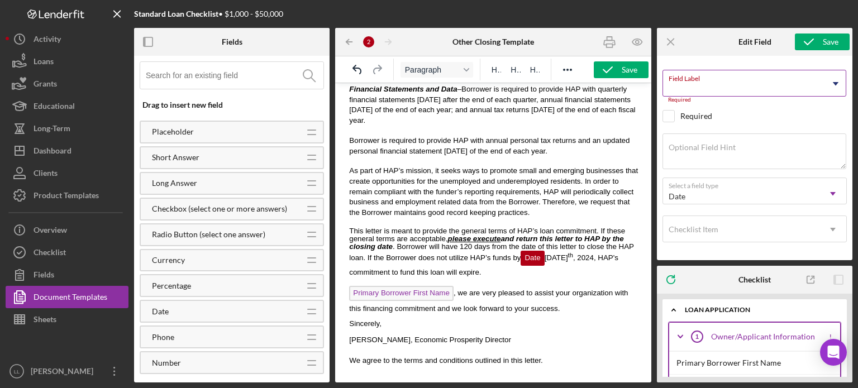
click at [820, 82] on label "Field Label" at bounding box center [757, 76] width 178 height 12
click at [820, 82] on input "Field Label" at bounding box center [754, 83] width 184 height 27
click at [836, 78] on icon "Icon/Dropdown Arrow" at bounding box center [835, 84] width 28 height 28
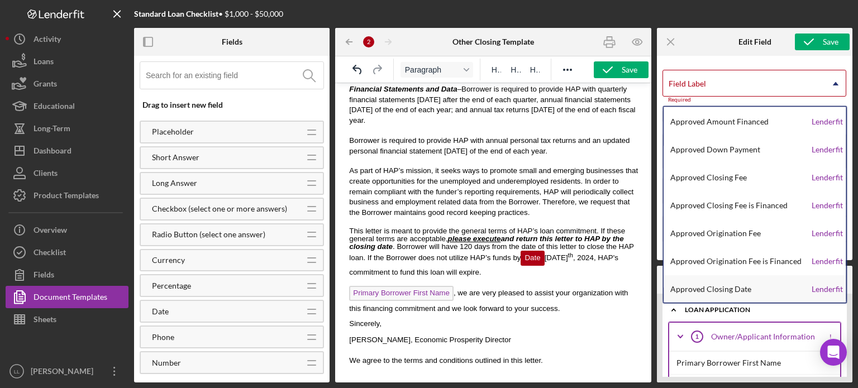
scroll to position [2457, 0]
click at [830, 83] on icon "Icon/Dropdown Arrow" at bounding box center [835, 84] width 28 height 28
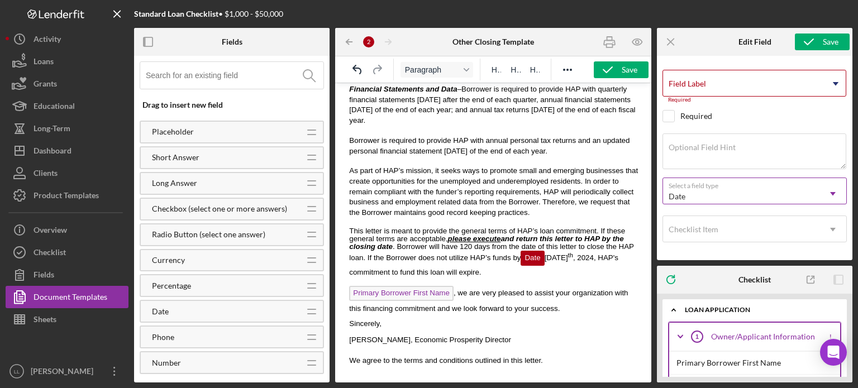
click at [740, 199] on div "Date" at bounding box center [741, 197] width 156 height 26
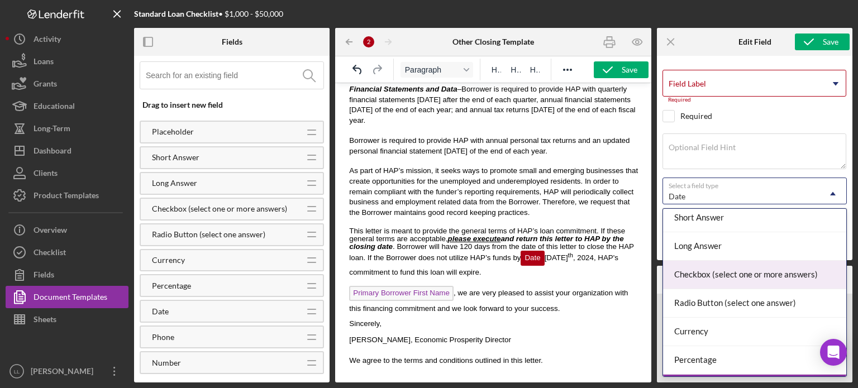
scroll to position [0, 0]
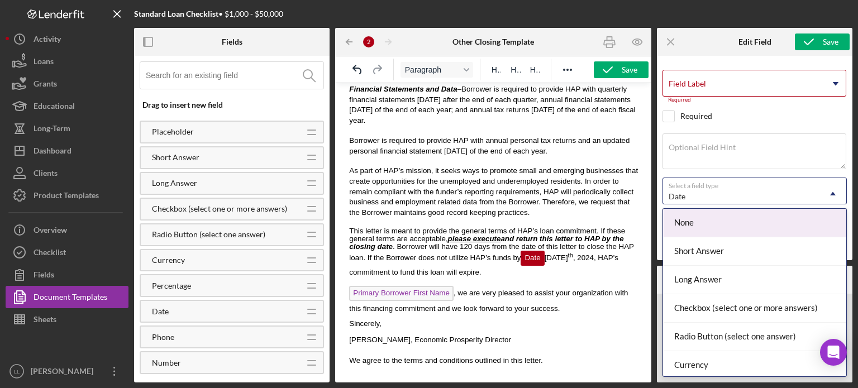
click at [760, 191] on div "Date" at bounding box center [741, 197] width 156 height 26
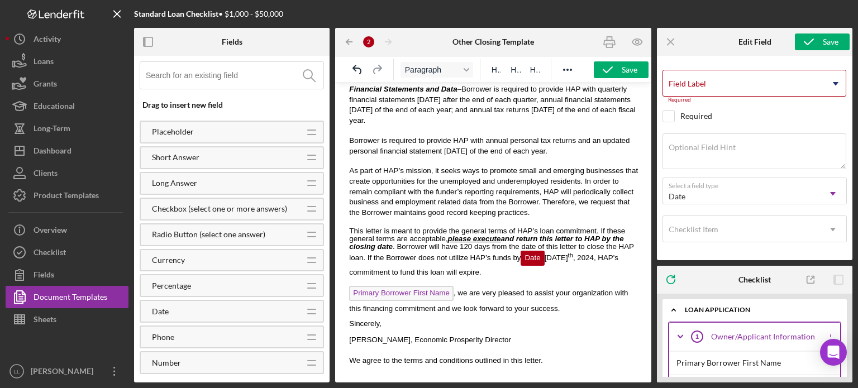
click at [503, 227] on span "This letter is meant to provide the general terms of HAP’s loan commitment. If …" at bounding box center [491, 251] width 284 height 49
click at [497, 227] on span "This letter is meant to provide the general terms of HAP’s loan commitment. If …" at bounding box center [491, 251] width 284 height 49
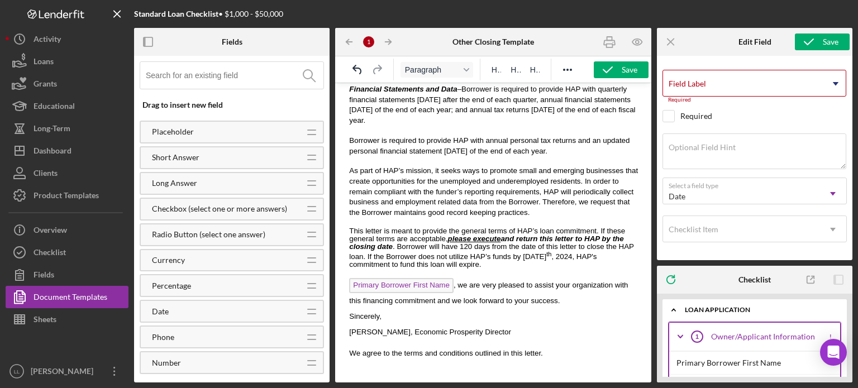
click at [553, 233] on p "This letter is meant to provide the general terms of HAP’s loan commitment. If …" at bounding box center [493, 247] width 289 height 41
click at [166, 270] on div "Currency Icon/Drag" at bounding box center [232, 260] width 184 height 23
click at [50, 277] on div "Fields" at bounding box center [44, 276] width 21 height 25
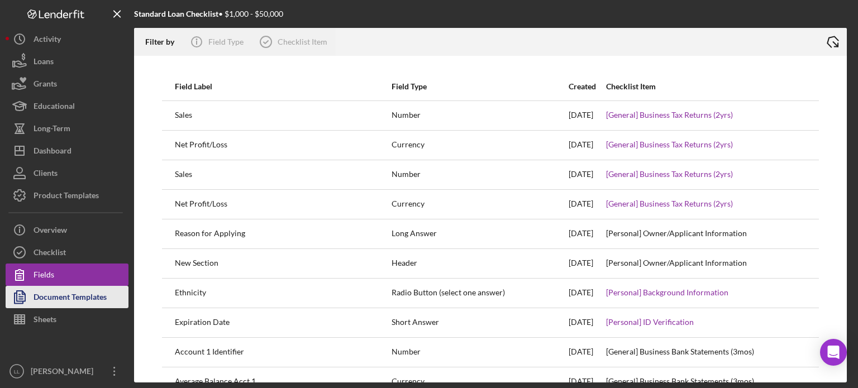
click at [60, 298] on div "Document Templates" at bounding box center [70, 298] width 73 height 25
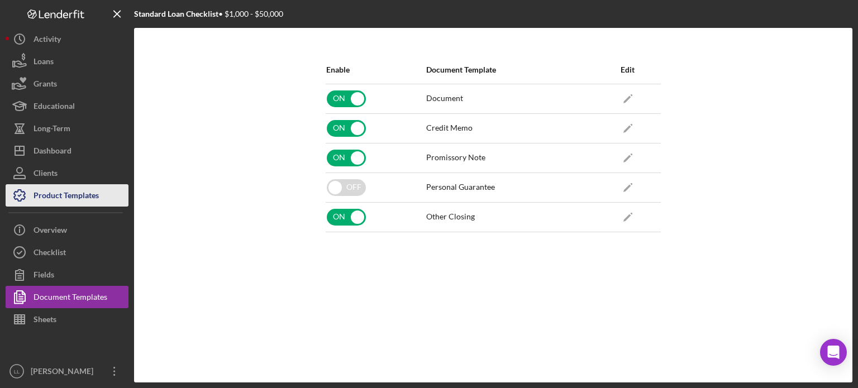
click at [65, 200] on div "Product Templates" at bounding box center [66, 196] width 65 height 25
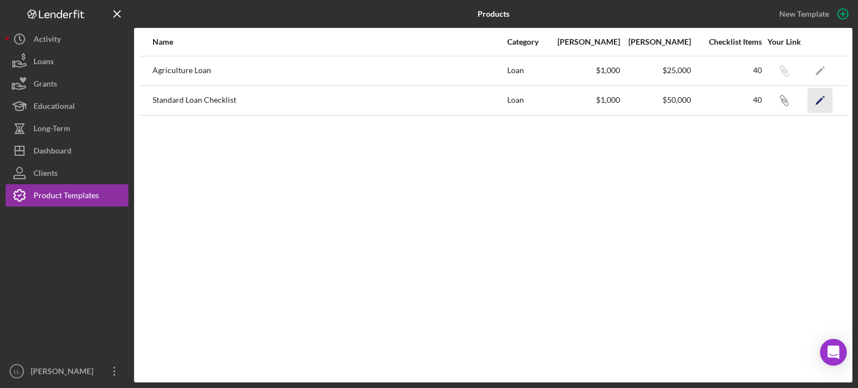
click at [819, 103] on icon "Icon/Edit" at bounding box center [819, 100] width 25 height 25
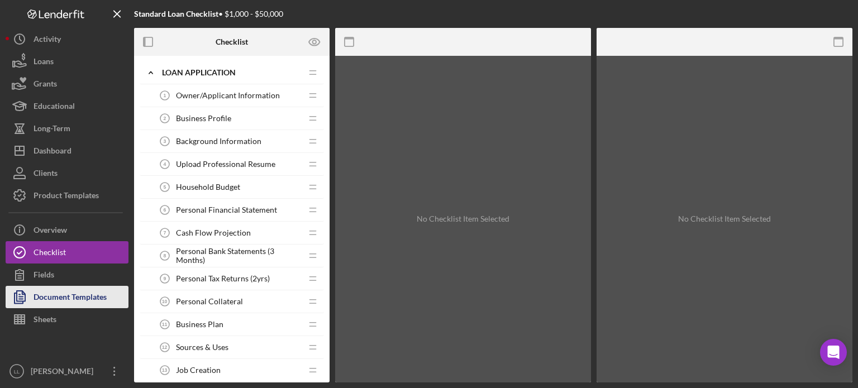
click at [68, 295] on div "Document Templates" at bounding box center [70, 298] width 73 height 25
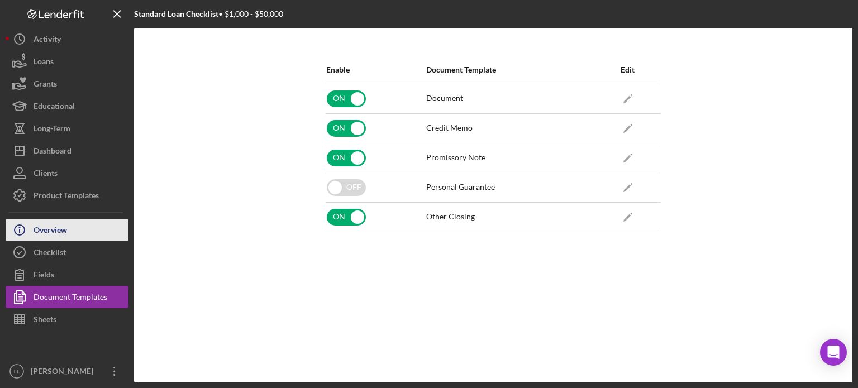
click at [73, 232] on button "Icon/Info Overview" at bounding box center [67, 230] width 123 height 22
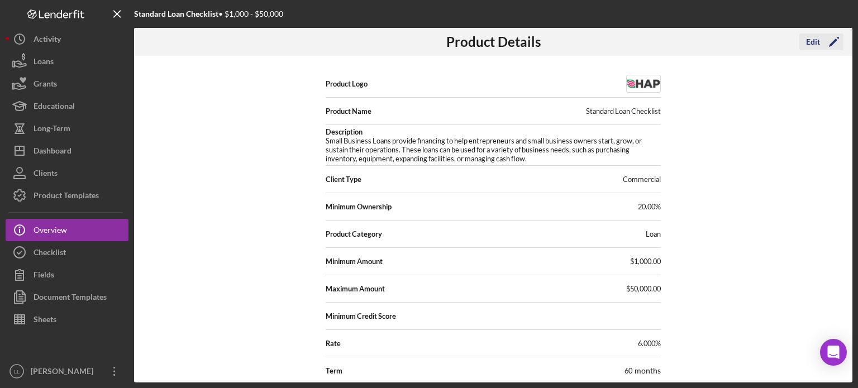
click at [822, 46] on icon "Icon/Edit" at bounding box center [834, 42] width 28 height 28
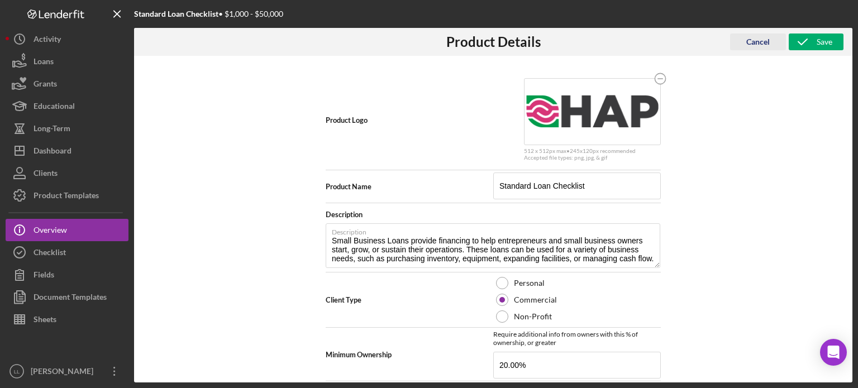
click at [764, 42] on div "Cancel" at bounding box center [757, 42] width 23 height 17
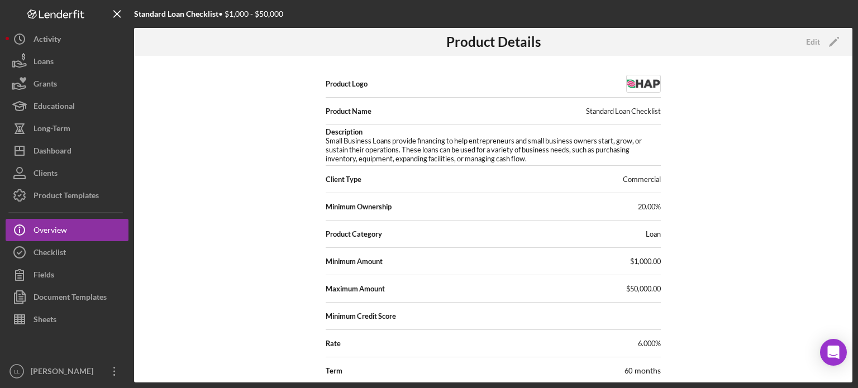
scroll to position [223, 0]
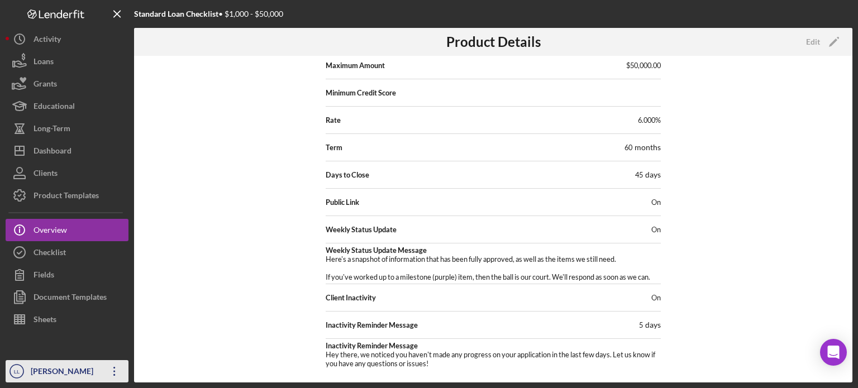
click at [121, 370] on icon "Icon/Overflow" at bounding box center [115, 371] width 28 height 28
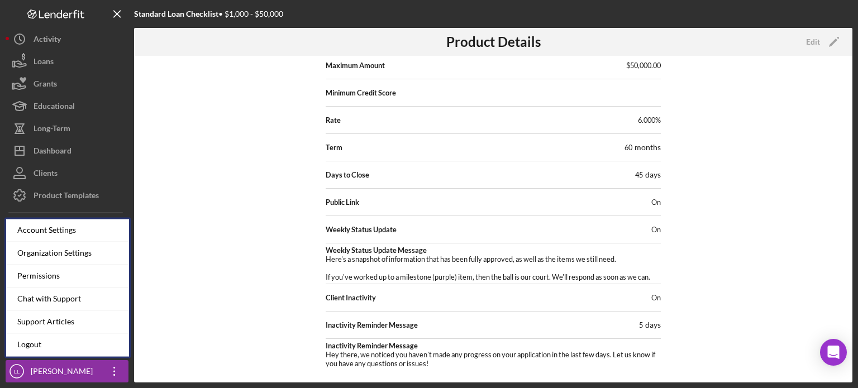
click at [141, 261] on div "Product Logo Product Name Standard Loan Checklist Description Small Business Lo…" at bounding box center [493, 219] width 718 height 327
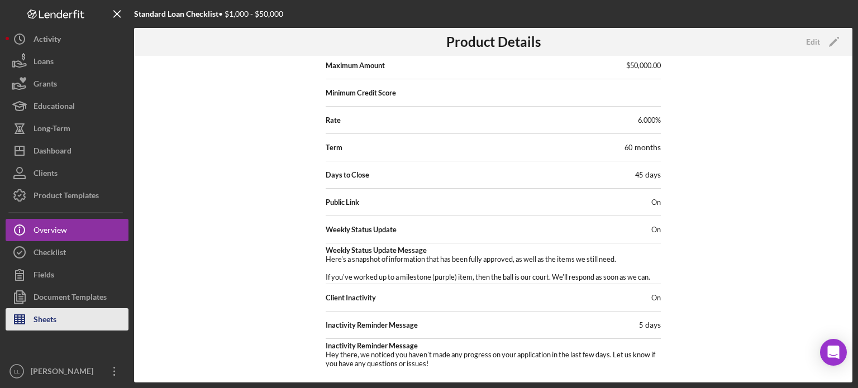
click at [73, 310] on button "Sheets" at bounding box center [67, 319] width 123 height 22
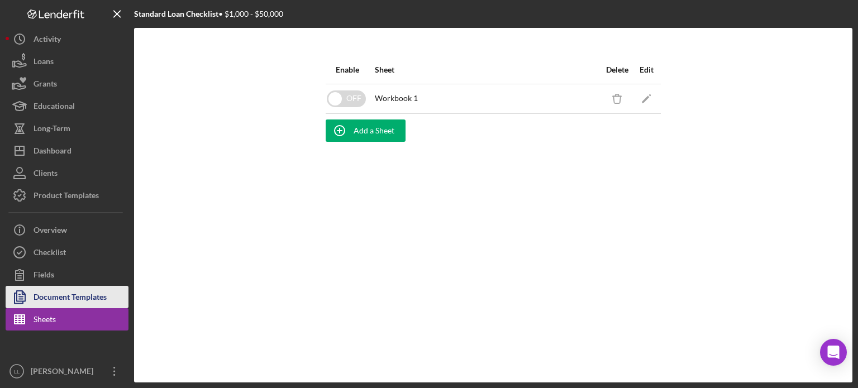
click at [66, 295] on div "Document Templates" at bounding box center [70, 298] width 73 height 25
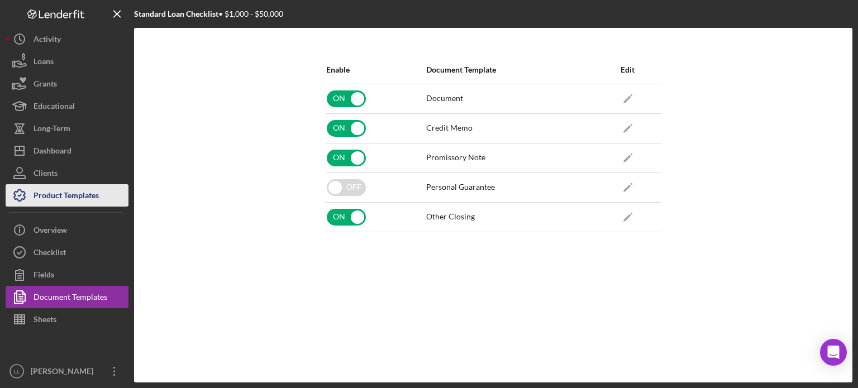
click at [69, 200] on div "Product Templates" at bounding box center [66, 196] width 65 height 25
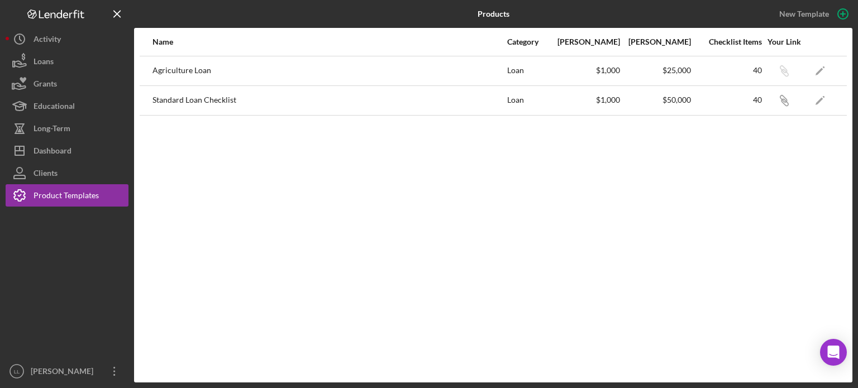
drag, startPoint x: 578, startPoint y: 133, endPoint x: 586, endPoint y: 130, distance: 9.0
click at [577, 133] on div "Name Category Min Amount Max Amount Checklist Items Your Link Agriculture Loan …" at bounding box center [493, 205] width 718 height 355
click at [187, 100] on div "Standard Loan Checklist" at bounding box center [328, 101] width 353 height 28
click at [60, 195] on div "Product Templates" at bounding box center [66, 196] width 65 height 25
click at [41, 200] on div "Product Templates" at bounding box center [66, 196] width 65 height 25
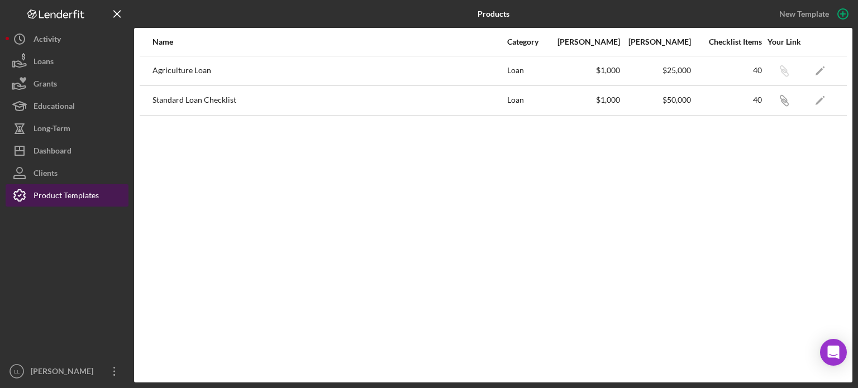
click at [28, 195] on icon "button" at bounding box center [20, 195] width 28 height 28
click at [16, 192] on icon "button" at bounding box center [20, 195] width 28 height 28
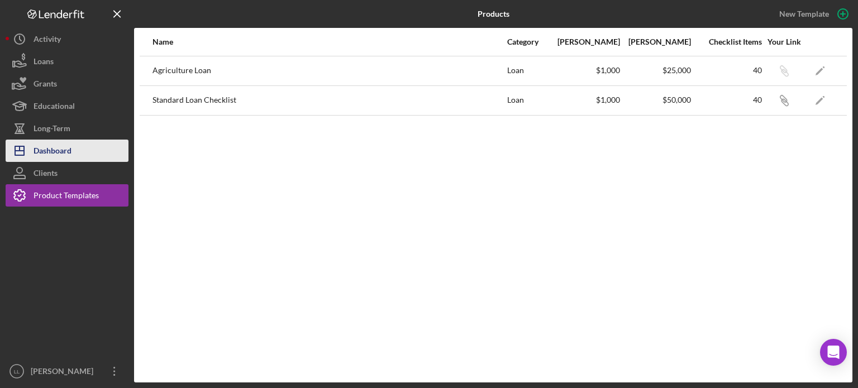
click at [55, 142] on div "Dashboard" at bounding box center [53, 152] width 38 height 25
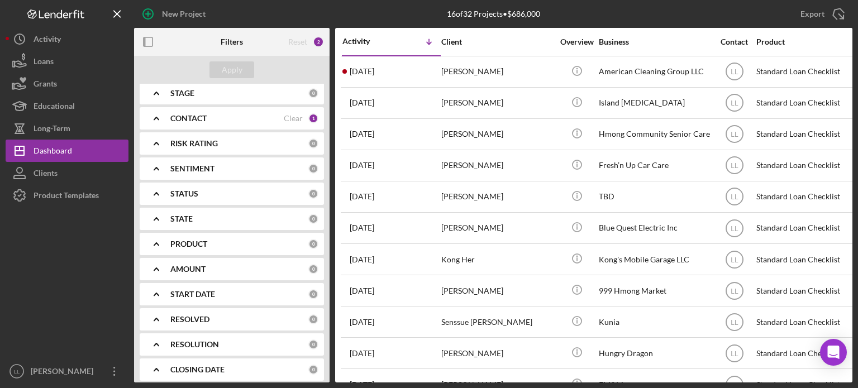
scroll to position [163, 0]
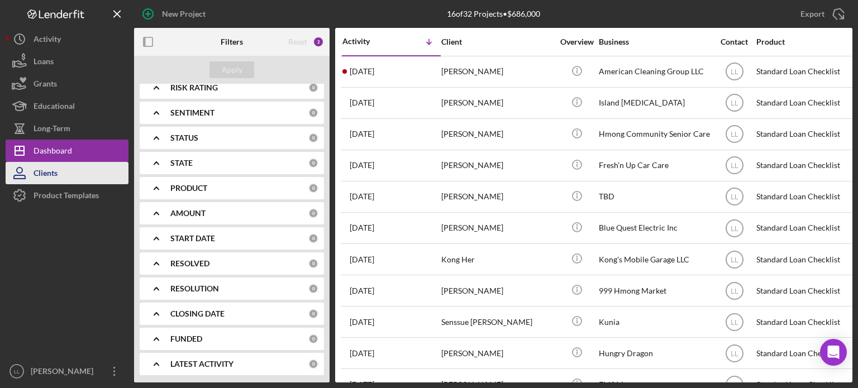
click at [46, 170] on div "Clients" at bounding box center [46, 174] width 24 height 25
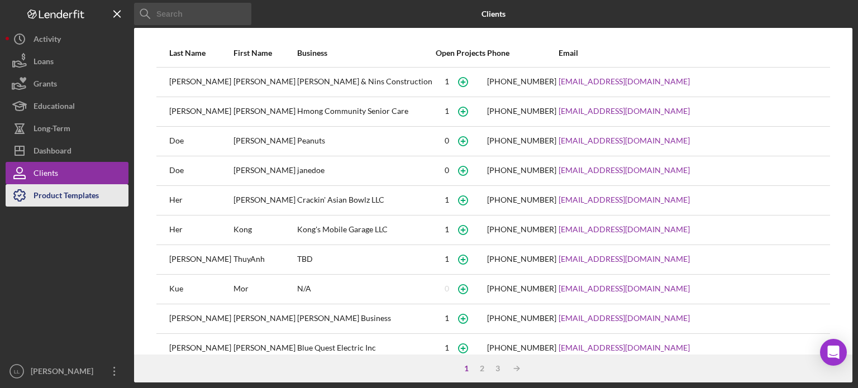
click at [52, 195] on div "Product Templates" at bounding box center [66, 196] width 65 height 25
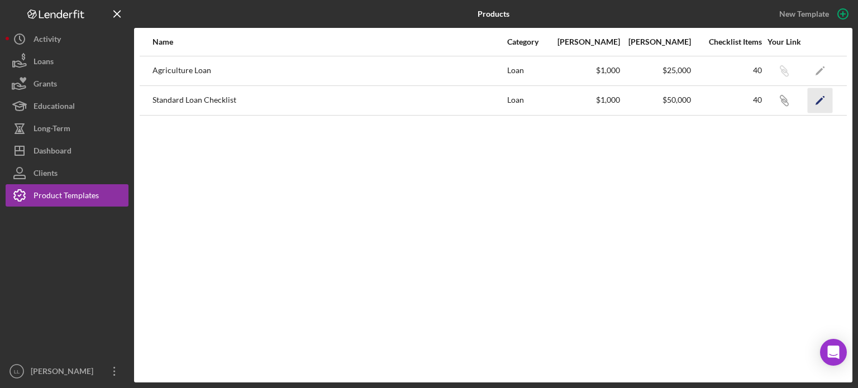
click at [821, 104] on icon "Icon/Edit" at bounding box center [819, 100] width 25 height 25
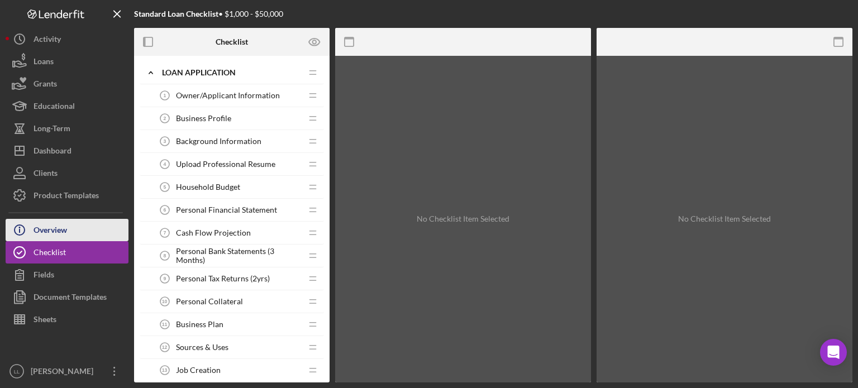
click at [70, 232] on button "Icon/Info Overview" at bounding box center [67, 230] width 123 height 22
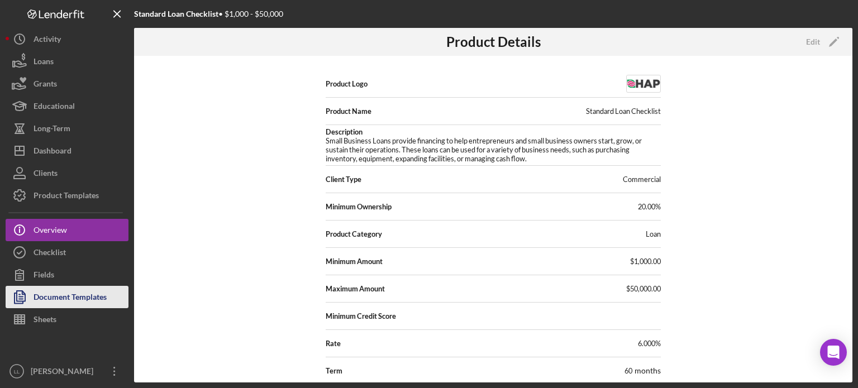
click at [70, 290] on div "Document Templates" at bounding box center [70, 298] width 73 height 25
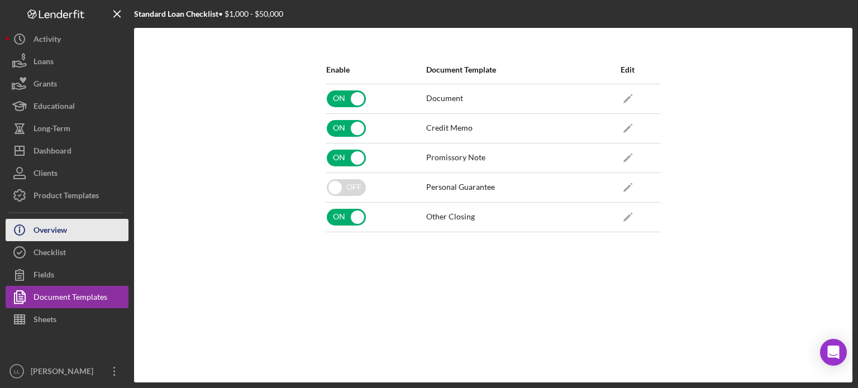
click at [86, 229] on button "Icon/Info Overview" at bounding box center [67, 230] width 123 height 22
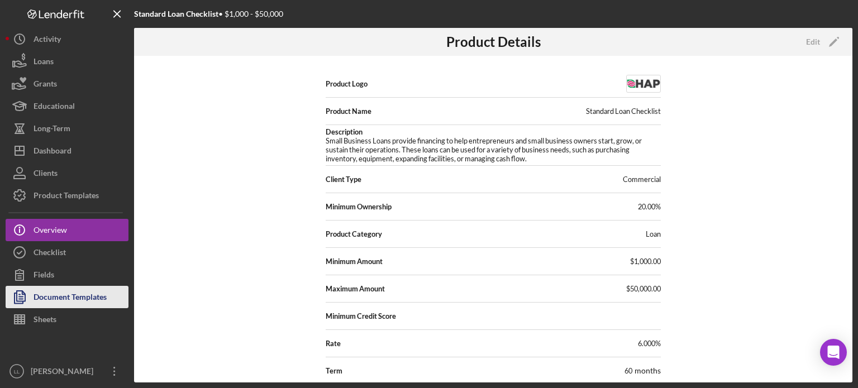
click at [83, 292] on div "Document Templates" at bounding box center [70, 298] width 73 height 25
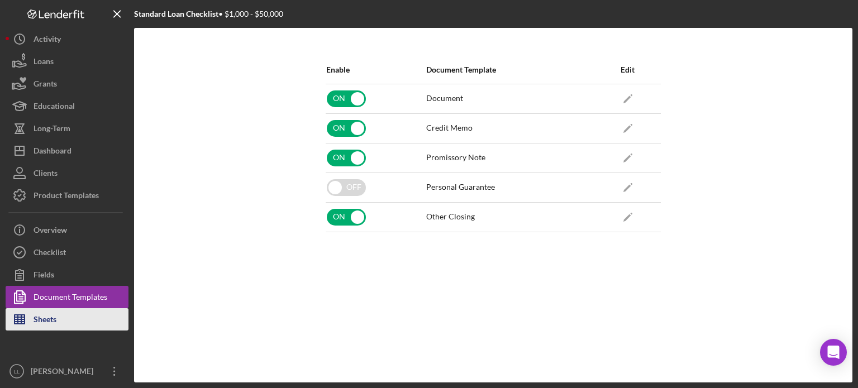
click at [59, 317] on button "Sheets" at bounding box center [67, 319] width 123 height 22
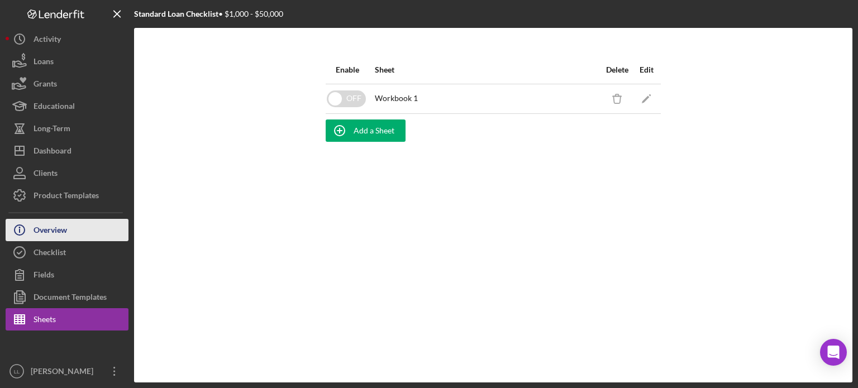
click at [80, 236] on button "Icon/Info Overview" at bounding box center [67, 230] width 123 height 22
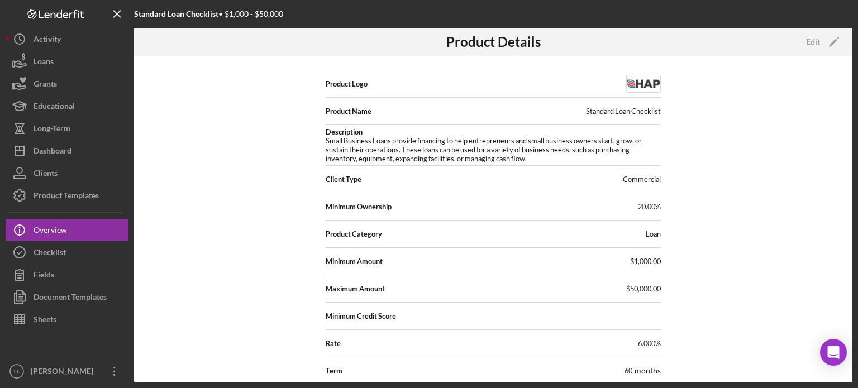
click at [664, 74] on div "Product Logo Product Name Standard Loan Checklist Description Small Business Lo…" at bounding box center [493, 219] width 718 height 327
click at [643, 89] on img at bounding box center [643, 84] width 35 height 18
click at [646, 84] on img at bounding box center [643, 84] width 35 height 18
click at [358, 79] on span "Product Logo" at bounding box center [347, 83] width 42 height 9
click at [359, 83] on span "Product Logo" at bounding box center [347, 83] width 42 height 9
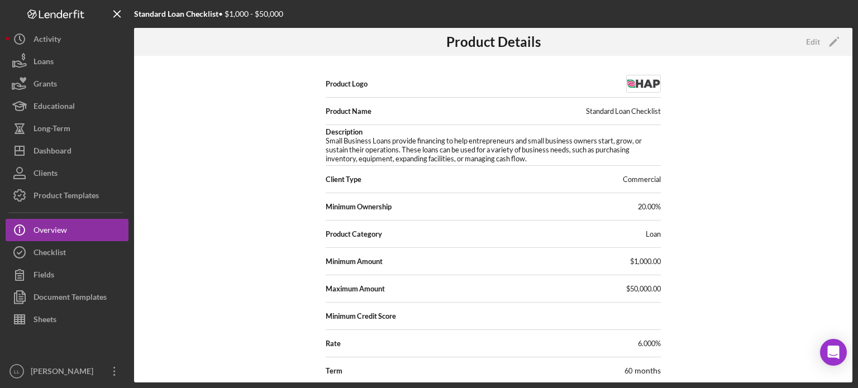
click at [345, 123] on div "Product Name Standard Loan Checklist" at bounding box center [493, 111] width 335 height 27
click at [60, 253] on div "Checklist" at bounding box center [50, 253] width 32 height 25
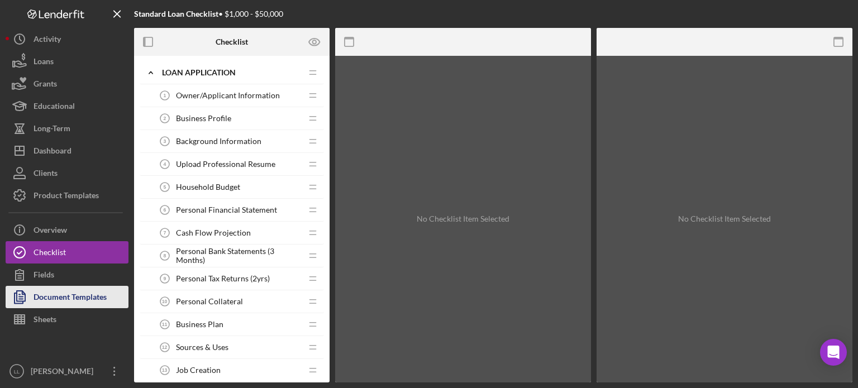
click at [67, 290] on div "Document Templates" at bounding box center [70, 298] width 73 height 25
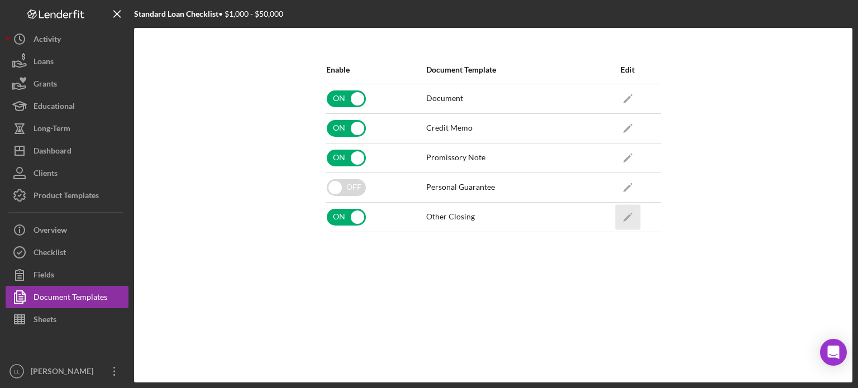
click at [625, 215] on icon "Icon/Edit" at bounding box center [627, 216] width 25 height 25
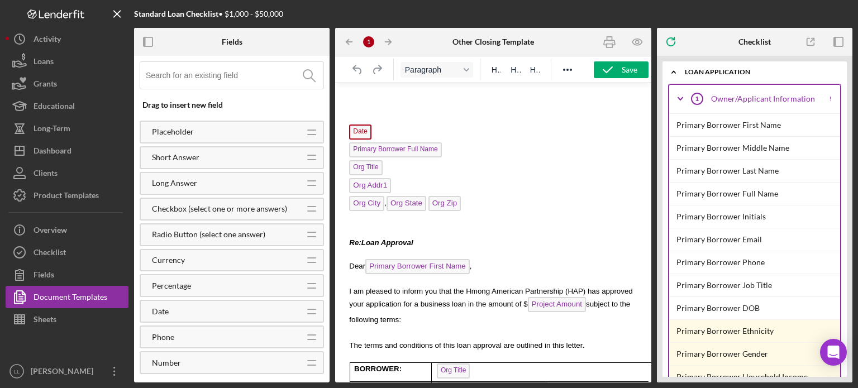
click at [294, 75] on input at bounding box center [235, 75] width 178 height 27
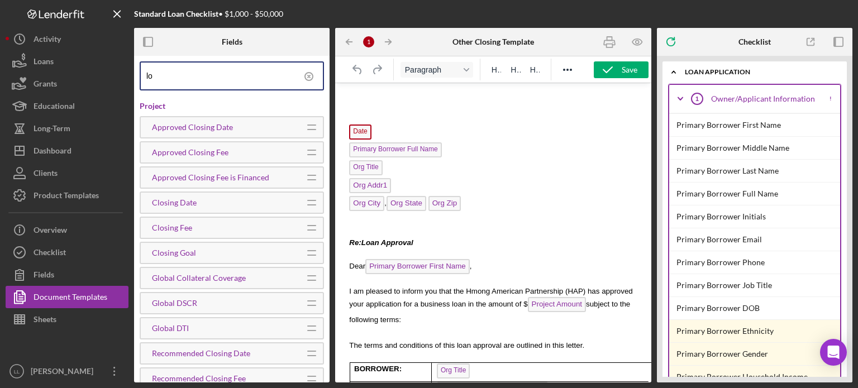
type input "l"
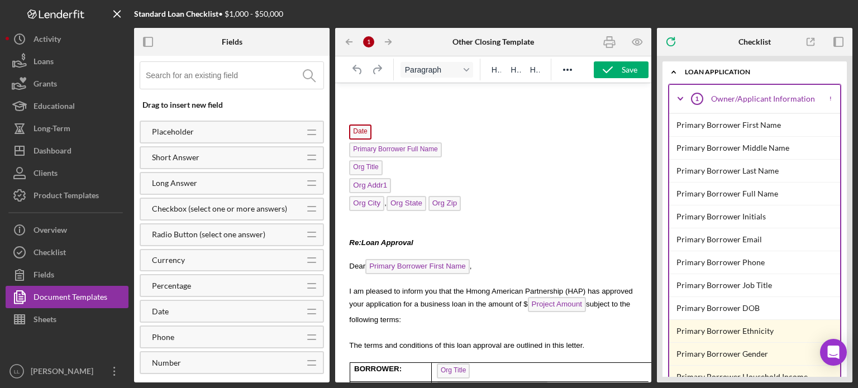
click at [733, 42] on div "Checklist" at bounding box center [754, 42] width 65 height 28
click at [395, 96] on div "Date Primary Borrower Full Name Org Title Org Addr1 Org City , Org State Org Zi…" at bounding box center [493, 372] width 298 height 561
click at [380, 108] on p "Rich Text Area. Press ALT-0 for help." at bounding box center [493, 109] width 298 height 11
click at [567, 69] on icon "Reveal or hide additional toolbar items" at bounding box center [567, 70] width 9 height 2
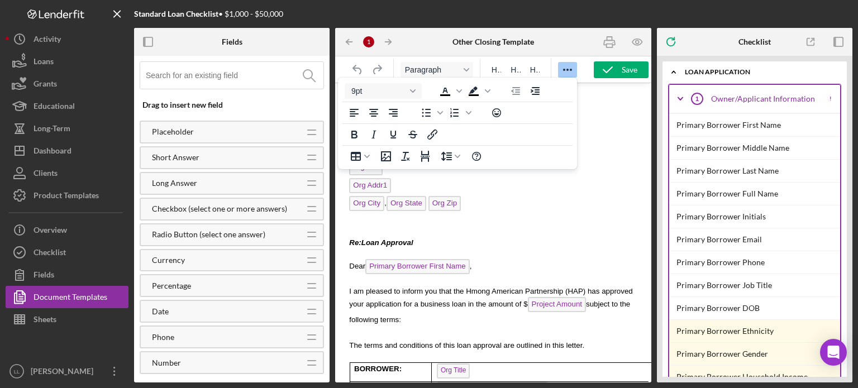
click at [606, 116] on p "Rich Text Area. Press ALT-0 for help." at bounding box center [495, 118] width 293 height 9
click at [595, 119] on p "Rich Text Area. Press ALT-0 for help." at bounding box center [495, 118] width 293 height 9
drag, startPoint x: 595, startPoint y: 128, endPoint x: 607, endPoint y: 107, distance: 25.0
click at [601, 120] on div "Date Primary Borrower Full Name Org Title Org Addr1 Org City , Org State Org Zi…" at bounding box center [493, 372] width 298 height 561
click at [581, 71] on div at bounding box center [567, 70] width 32 height 22
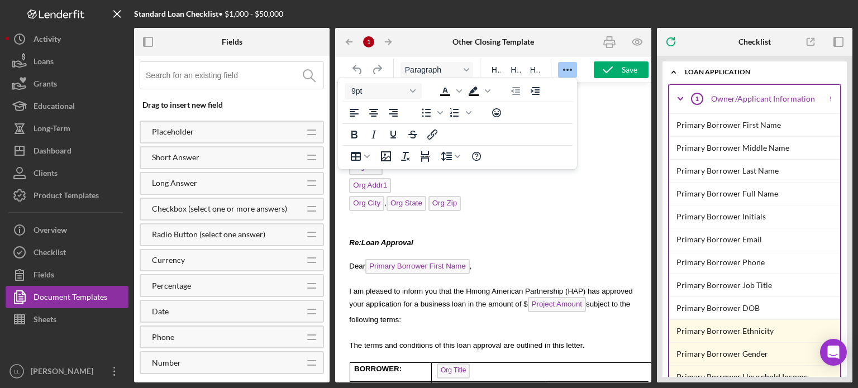
click at [572, 68] on icon "Reveal or hide additional toolbar items" at bounding box center [567, 69] width 13 height 13
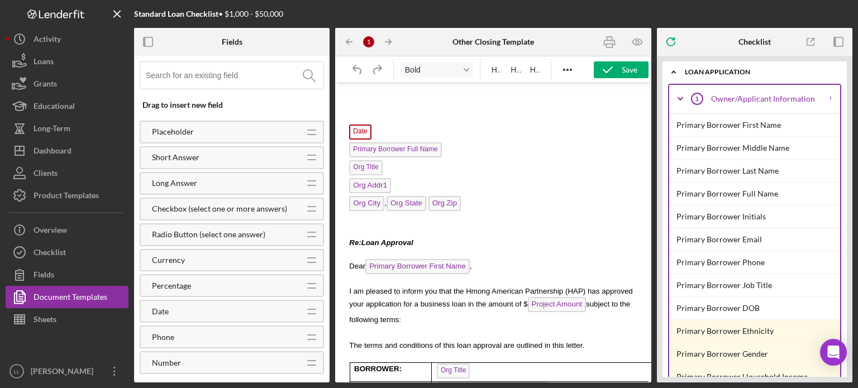
click at [391, 110] on p "Rich Text Area. Press ALT-0 for help." at bounding box center [493, 109] width 298 height 11
click at [375, 115] on p "Rich Text Area. Press ALT-0 for help." at bounding box center [495, 118] width 293 height 9
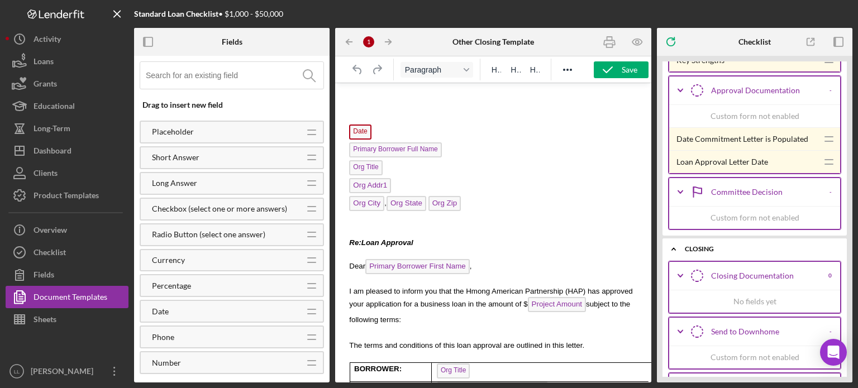
scroll to position [7223, 0]
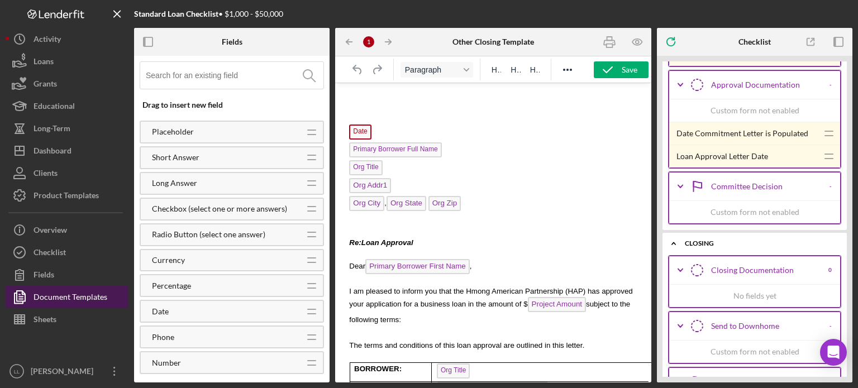
click at [83, 298] on div "Document Templates" at bounding box center [71, 298] width 74 height 25
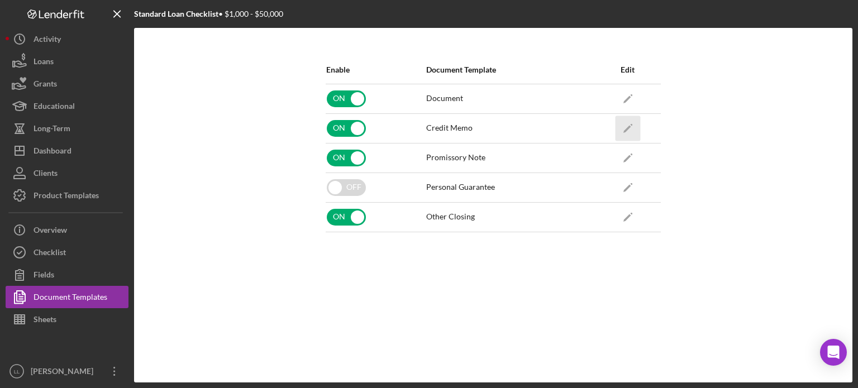
click at [629, 127] on polygon "button" at bounding box center [627, 129] width 8 height 8
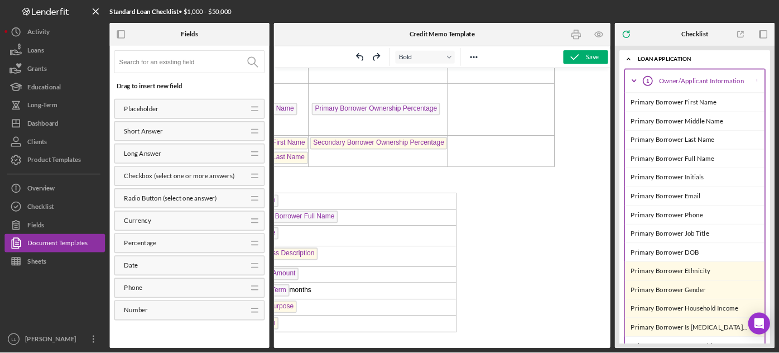
scroll to position [121, 119]
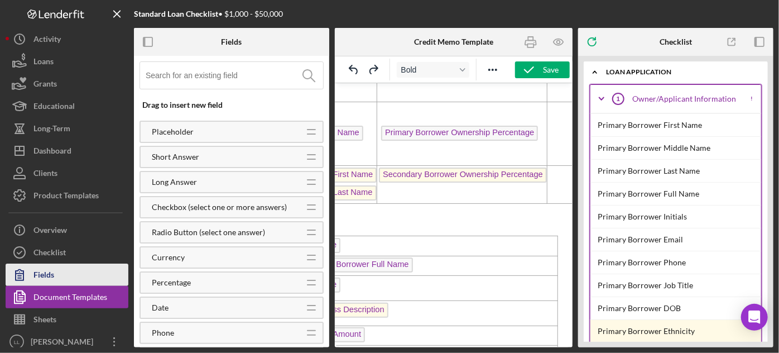
click at [78, 282] on button "Fields" at bounding box center [67, 275] width 123 height 22
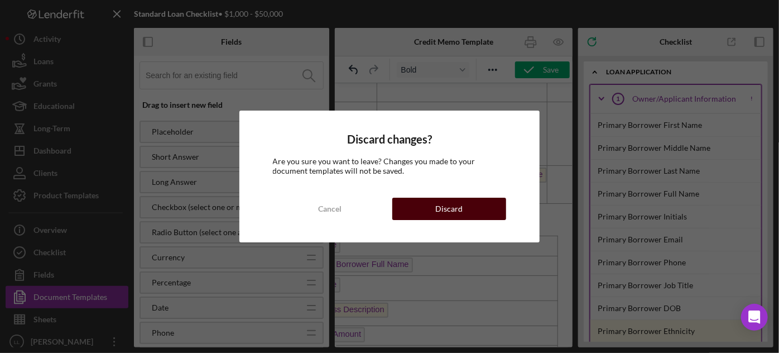
click at [420, 205] on button "Discard" at bounding box center [450, 209] width 114 height 22
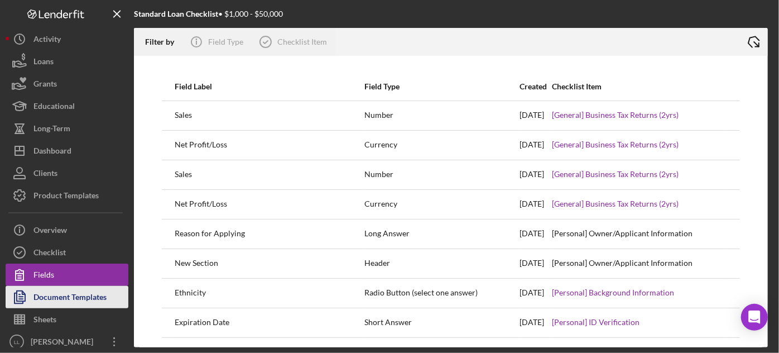
click at [68, 301] on div "Document Templates" at bounding box center [70, 298] width 73 height 25
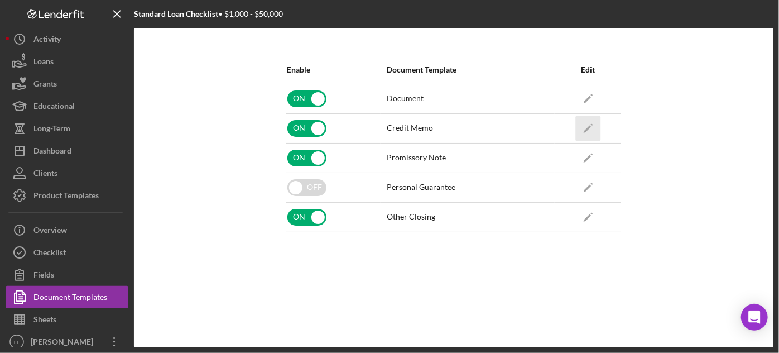
click at [596, 123] on icon "Icon/Edit" at bounding box center [588, 128] width 25 height 25
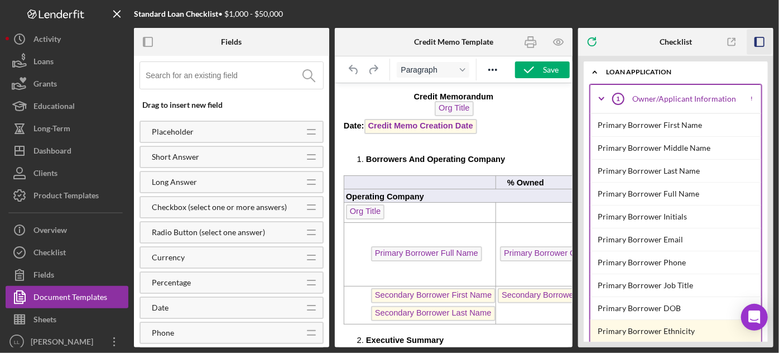
click at [765, 40] on icon "button" at bounding box center [760, 42] width 25 height 25
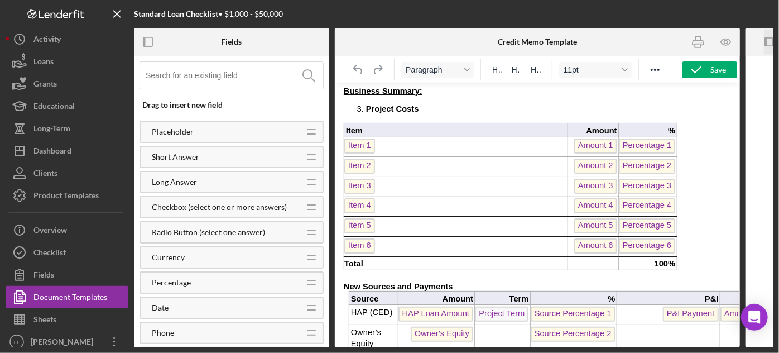
scroll to position [609, 0]
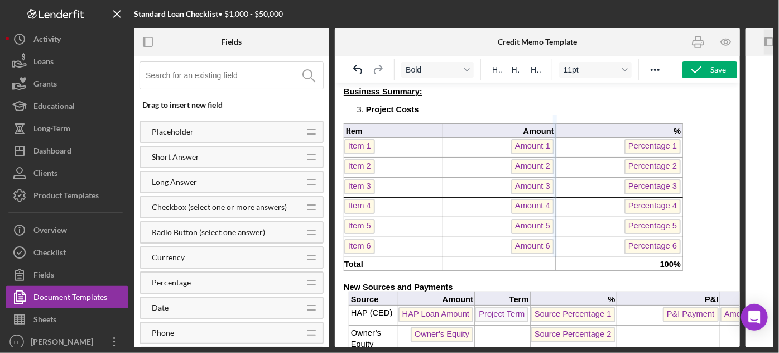
drag, startPoint x: 440, startPoint y: 140, endPoint x: 556, endPoint y: 139, distance: 115.6
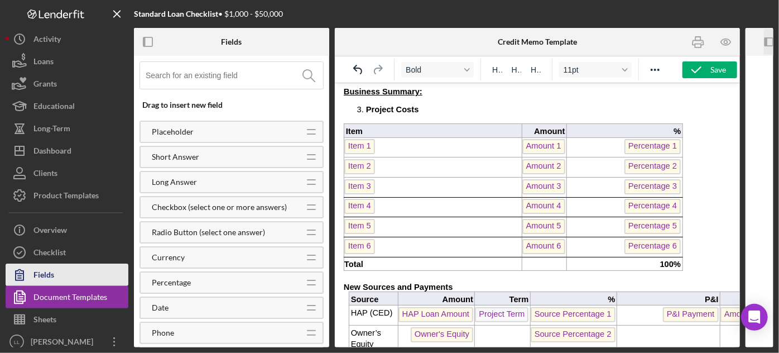
click at [89, 279] on button "Fields" at bounding box center [67, 275] width 123 height 22
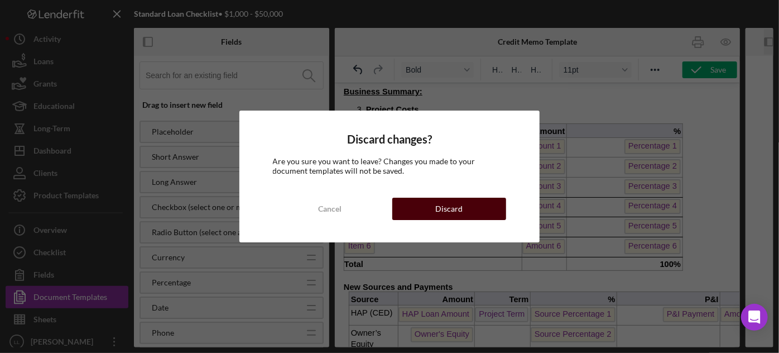
drag, startPoint x: 458, startPoint y: 207, endPoint x: 119, endPoint y: 126, distance: 349.0
click at [458, 207] on div "Discard" at bounding box center [449, 209] width 27 height 22
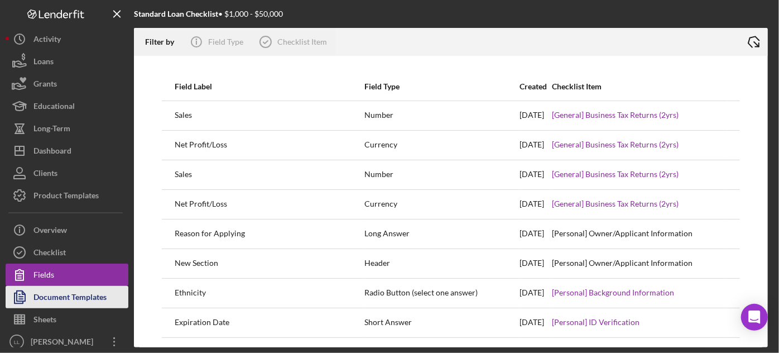
click at [80, 294] on div "Document Templates" at bounding box center [70, 298] width 73 height 25
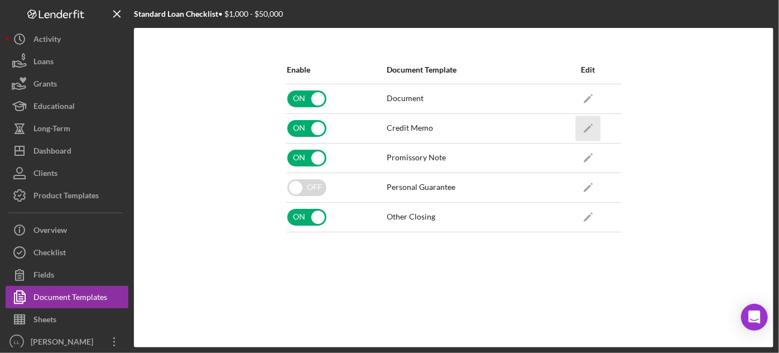
click at [588, 123] on icon "Icon/Edit" at bounding box center [588, 128] width 25 height 25
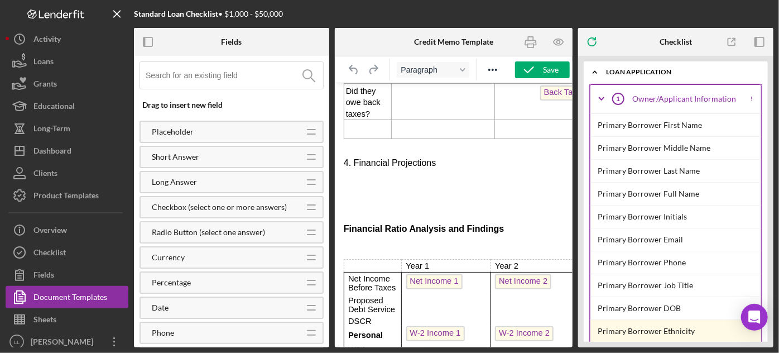
scroll to position [1370, 0]
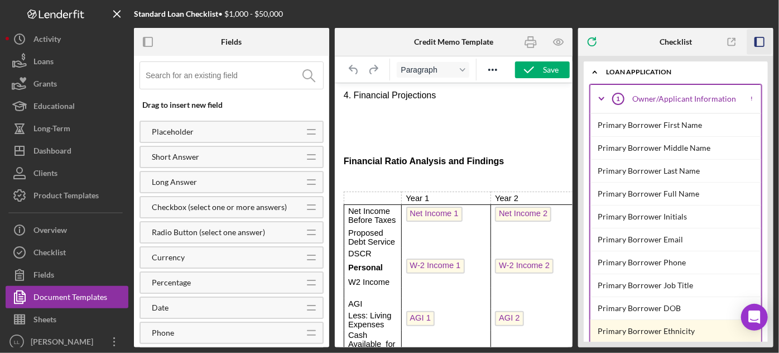
click at [763, 41] on icon "button" at bounding box center [760, 42] width 25 height 25
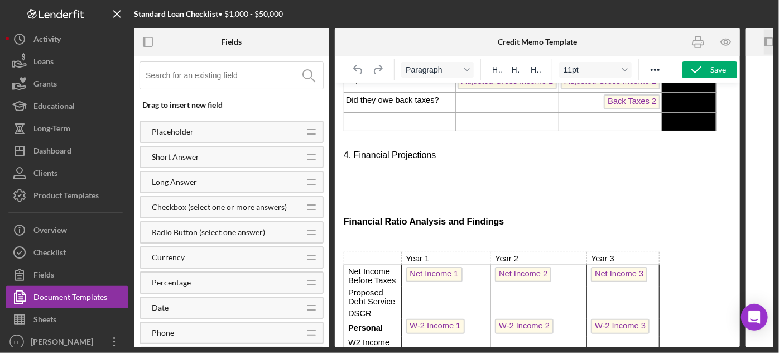
scroll to position [1117, 0]
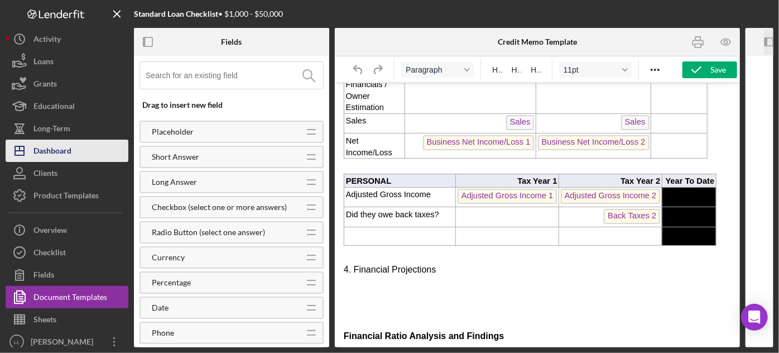
click at [70, 156] on div "Dashboard" at bounding box center [53, 152] width 38 height 25
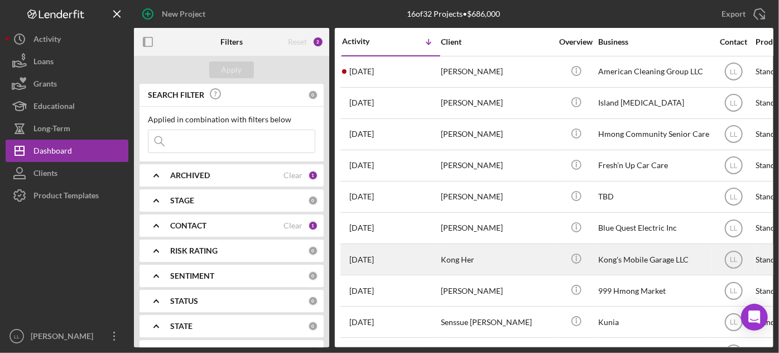
click at [432, 262] on div "[DATE] Kong Her" at bounding box center [391, 260] width 98 height 30
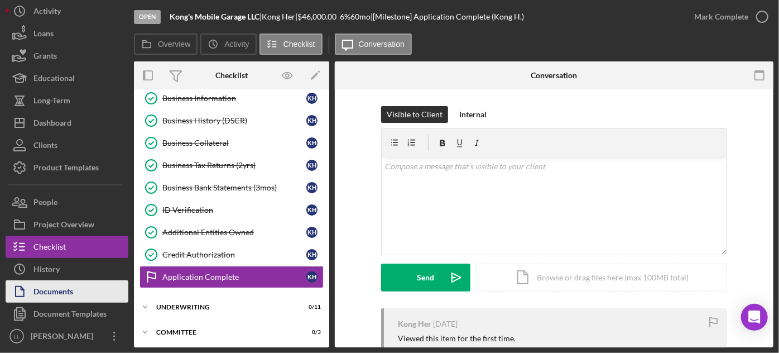
scroll to position [341, 0]
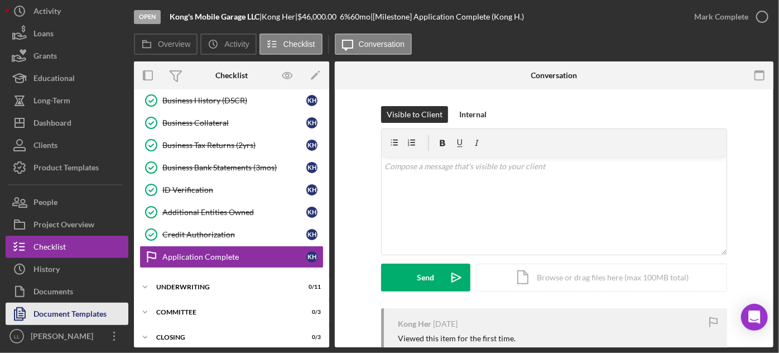
click at [85, 310] on div "Document Templates" at bounding box center [70, 315] width 73 height 25
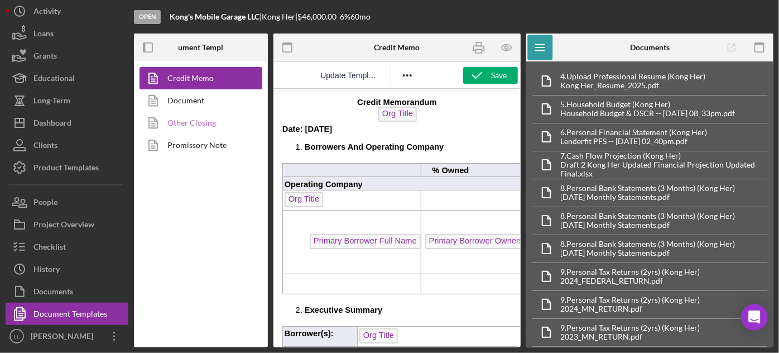
click at [201, 126] on link "Other Closing" at bounding box center [198, 123] width 117 height 22
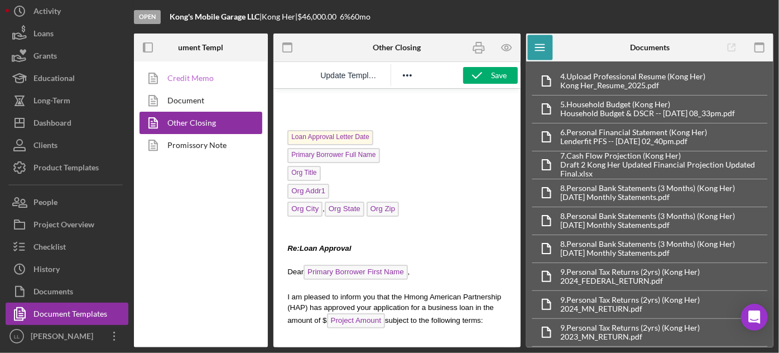
click at [220, 80] on link "Credit Memo" at bounding box center [198, 78] width 117 height 22
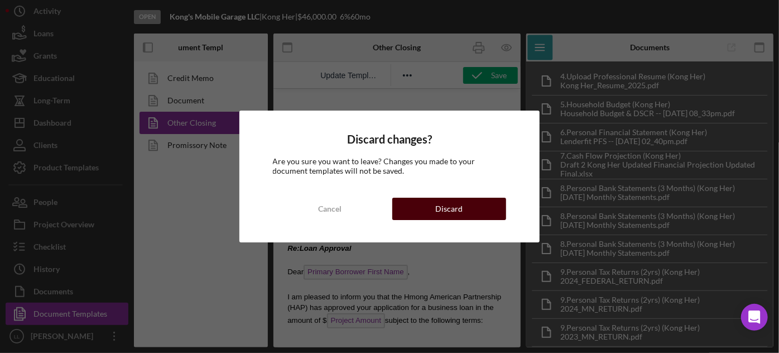
click at [412, 217] on button "Discard" at bounding box center [450, 209] width 114 height 22
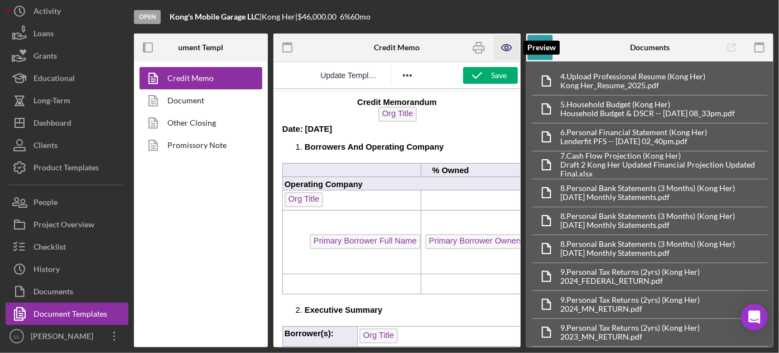
click at [511, 46] on icon "button" at bounding box center [506, 48] width 9 height 6
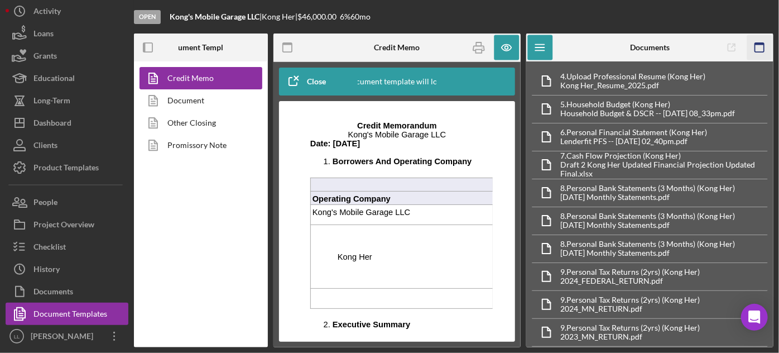
click at [767, 48] on icon "button" at bounding box center [760, 47] width 25 height 25
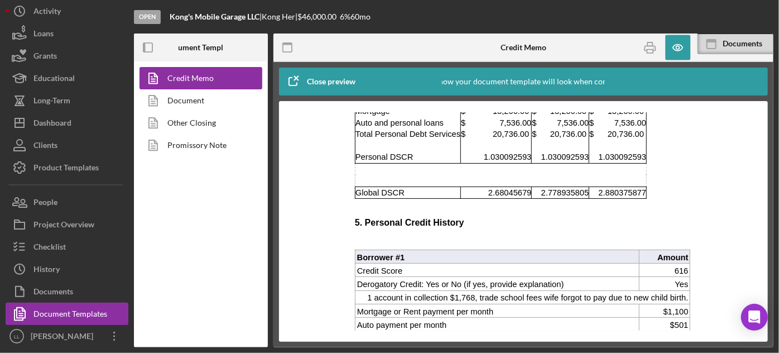
scroll to position [2495, 0]
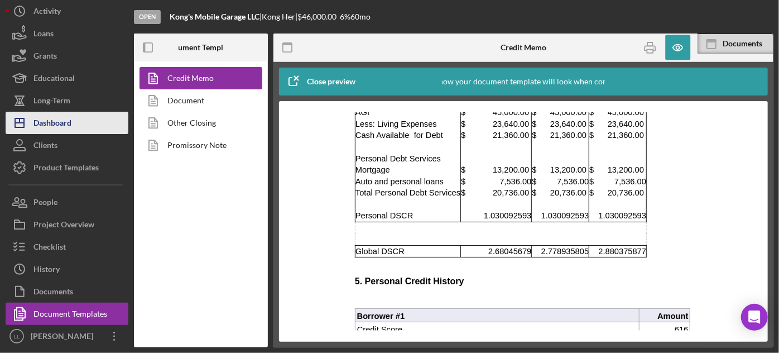
click at [81, 118] on button "Icon/Dashboard Dashboard" at bounding box center [67, 123] width 123 height 22
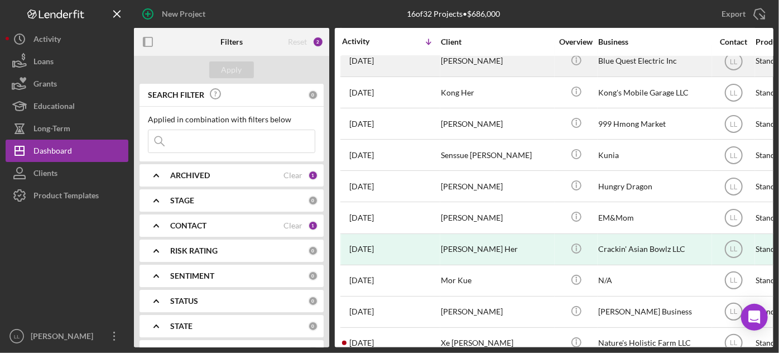
scroll to position [219, 0]
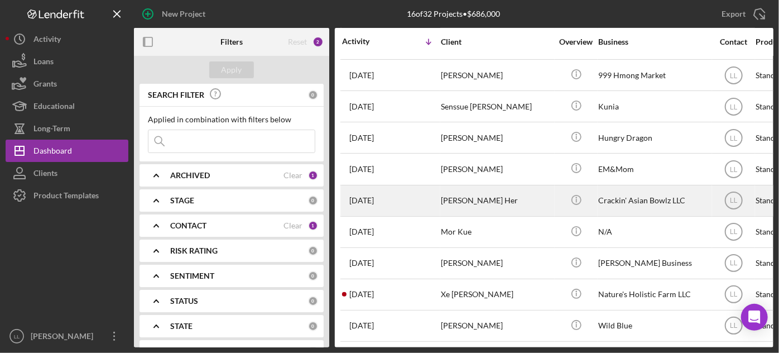
click at [432, 192] on div "[DATE] [PERSON_NAME]" at bounding box center [391, 201] width 98 height 30
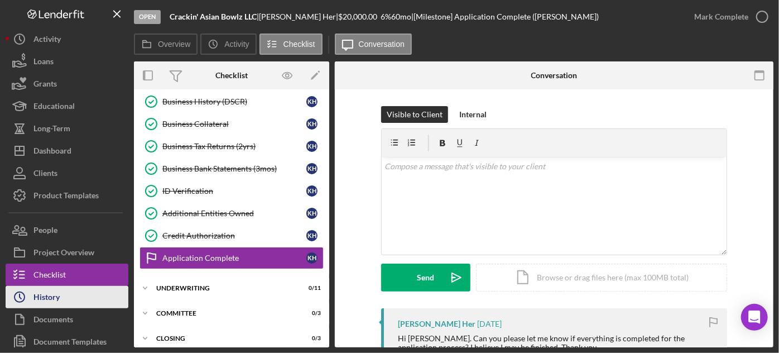
scroll to position [28, 0]
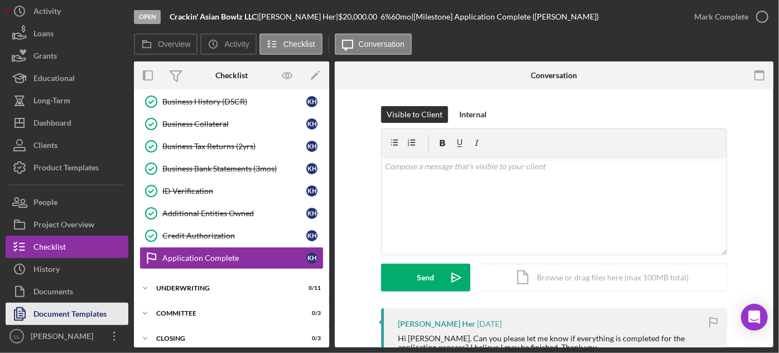
click at [82, 310] on div "Document Templates" at bounding box center [70, 315] width 73 height 25
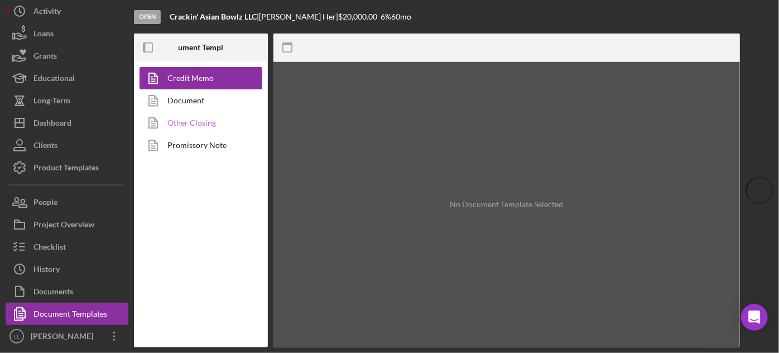
click at [206, 126] on link "Other Closing" at bounding box center [198, 123] width 117 height 22
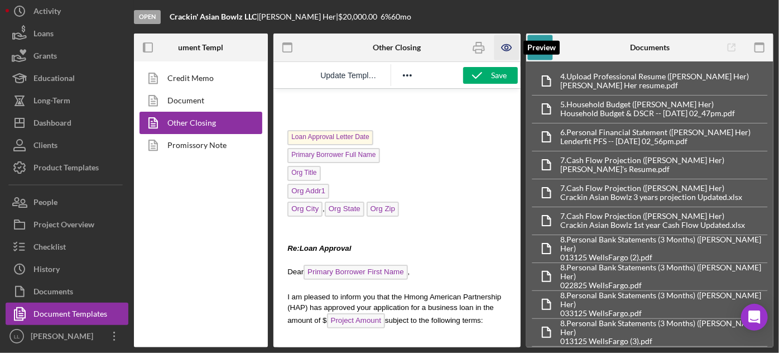
click at [509, 44] on icon "button" at bounding box center [507, 47] width 25 height 25
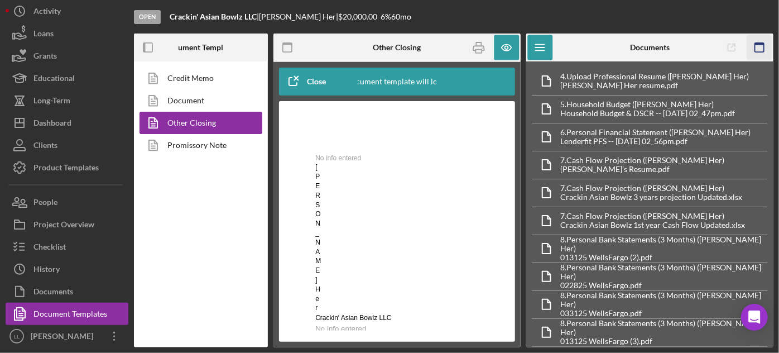
click at [765, 43] on icon "button" at bounding box center [760, 47] width 25 height 25
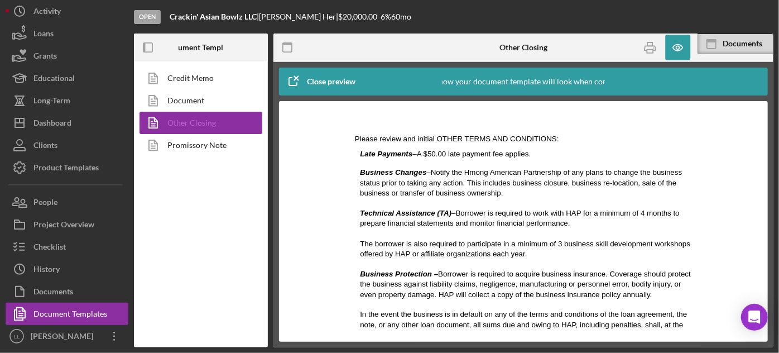
scroll to position [423, 0]
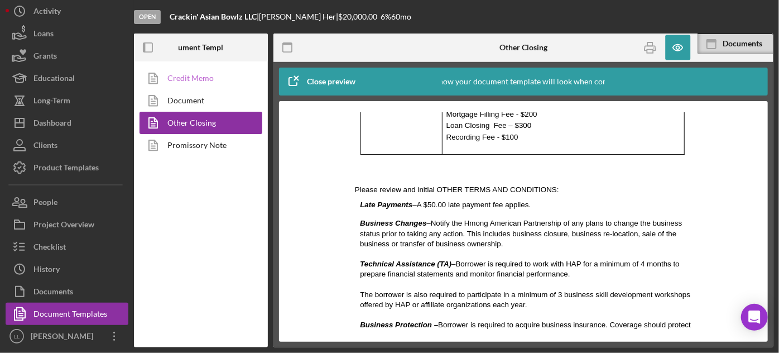
click at [205, 83] on link "Credit Memo" at bounding box center [198, 78] width 117 height 22
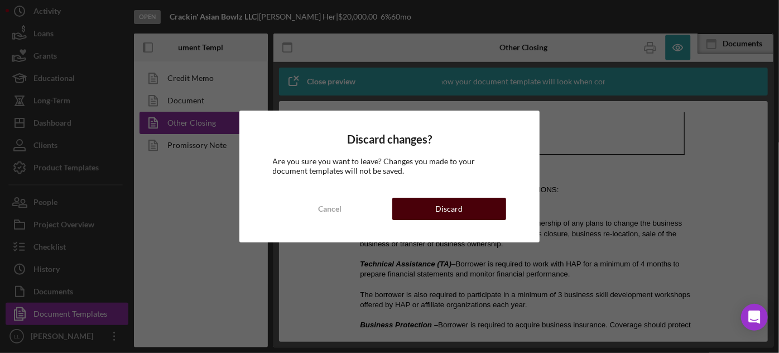
click at [446, 199] on div "Discard" at bounding box center [449, 209] width 27 height 22
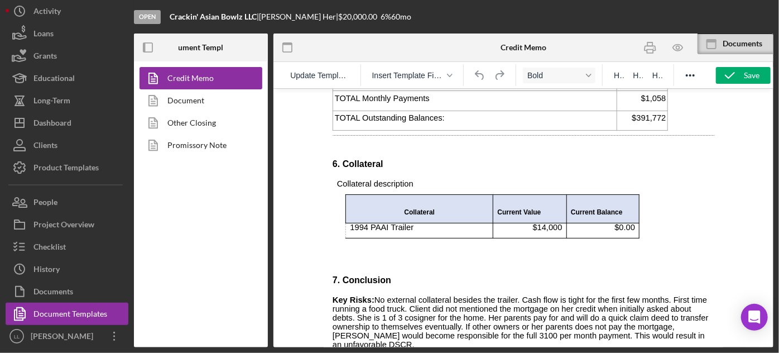
scroll to position [2710, 0]
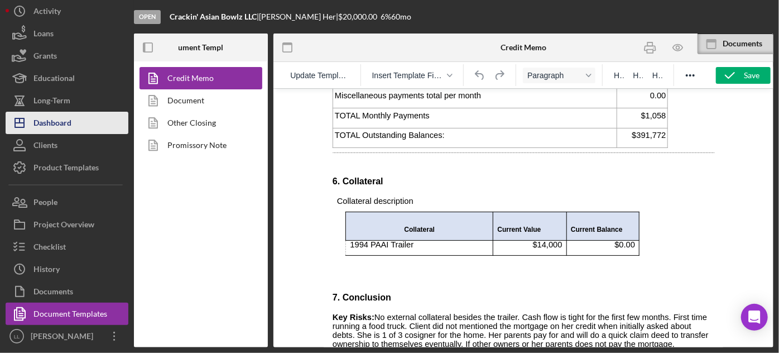
click at [70, 128] on div "Dashboard" at bounding box center [53, 124] width 38 height 25
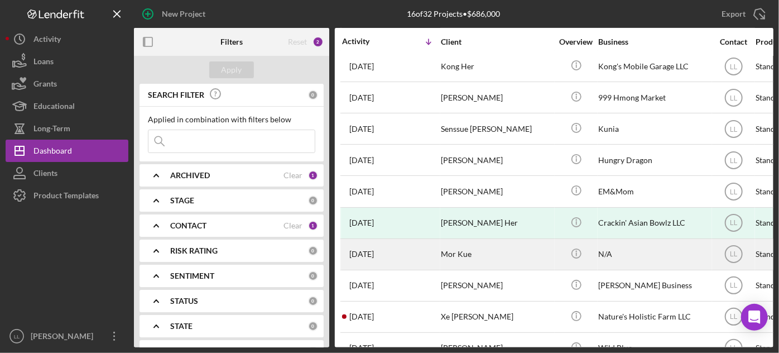
scroll to position [203, 0]
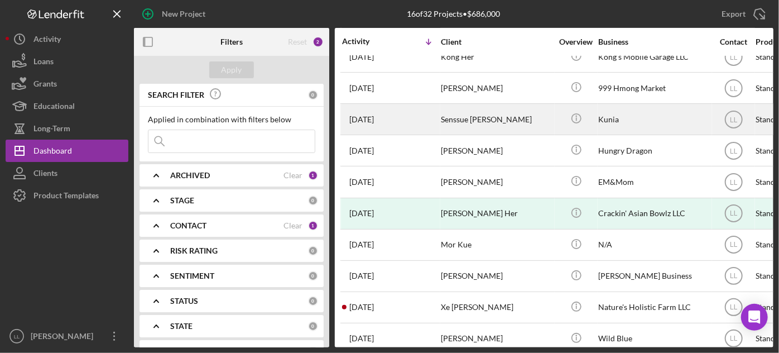
click at [485, 122] on div "Senssue [PERSON_NAME]" at bounding box center [497, 119] width 112 height 30
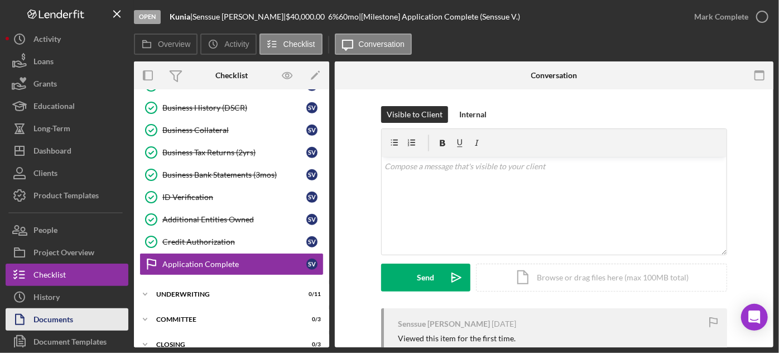
scroll to position [341, 0]
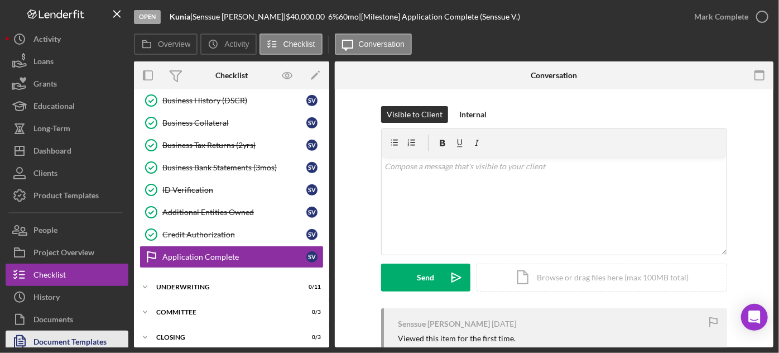
click at [79, 337] on div "Document Templates" at bounding box center [70, 343] width 73 height 25
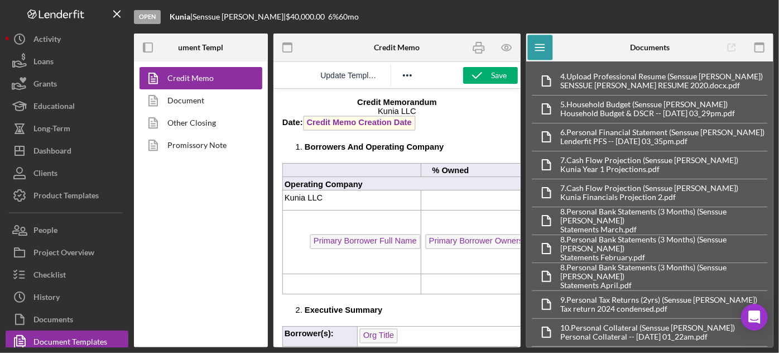
scroll to position [101, 0]
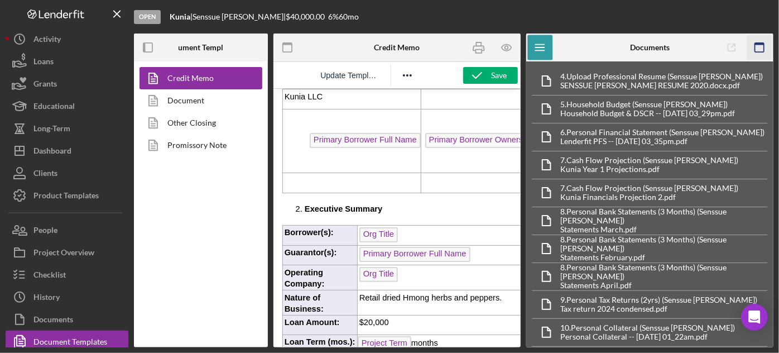
click at [758, 47] on icon "button" at bounding box center [760, 47] width 25 height 25
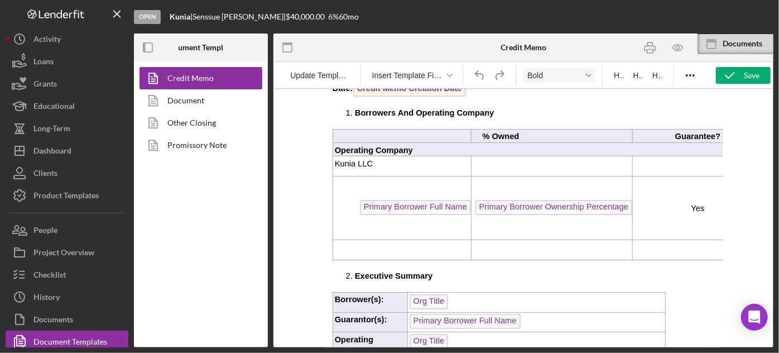
scroll to position [0, 0]
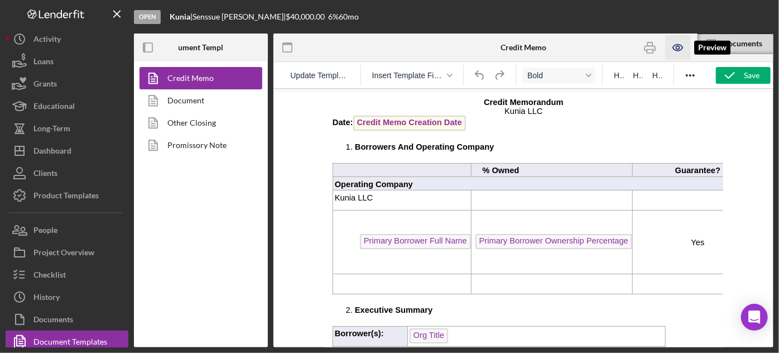
click at [686, 45] on icon "button" at bounding box center [678, 47] width 25 height 25
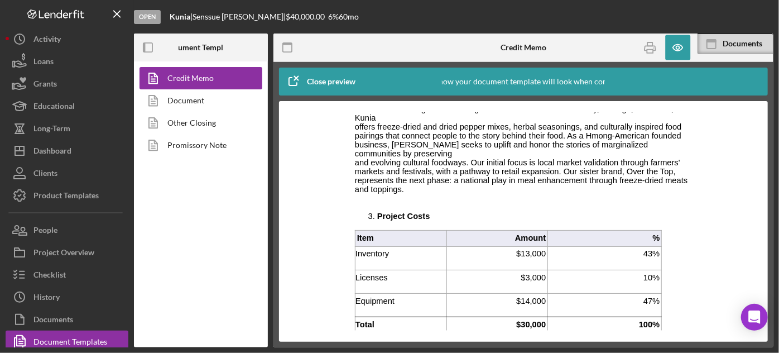
drag, startPoint x: 699, startPoint y: 144, endPoint x: 1048, endPoint y: 266, distance: 369.6
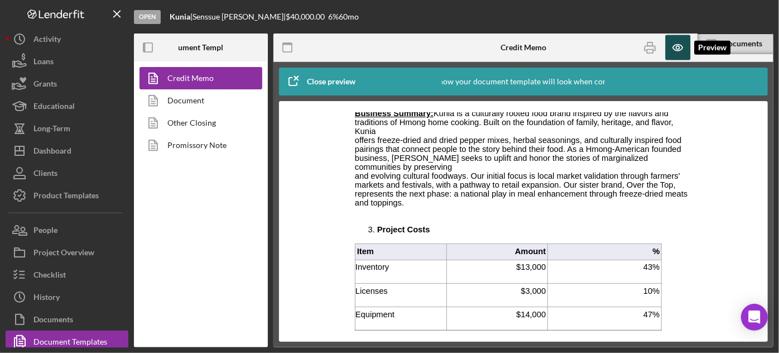
click at [678, 58] on icon "button" at bounding box center [678, 47] width 25 height 25
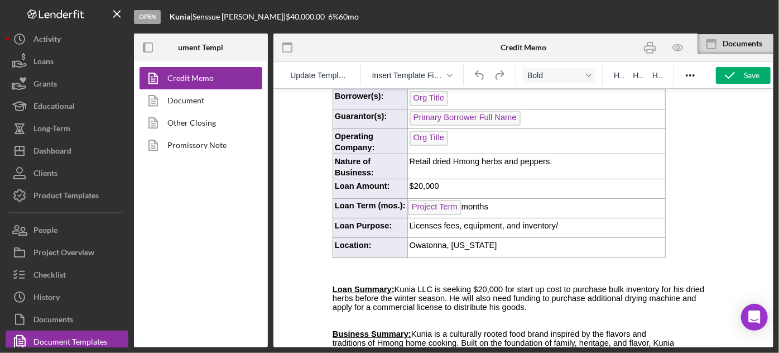
scroll to position [275, 0]
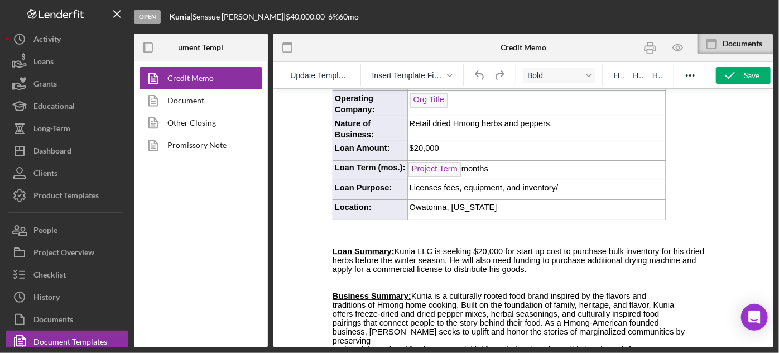
drag, startPoint x: 722, startPoint y: 109, endPoint x: 1052, endPoint y: 219, distance: 348.2
click at [755, 222] on div at bounding box center [524, 217] width 500 height 259
click at [691, 219] on p "Rich Text Area. Press ALT-0 for help." at bounding box center [523, 223] width 382 height 9
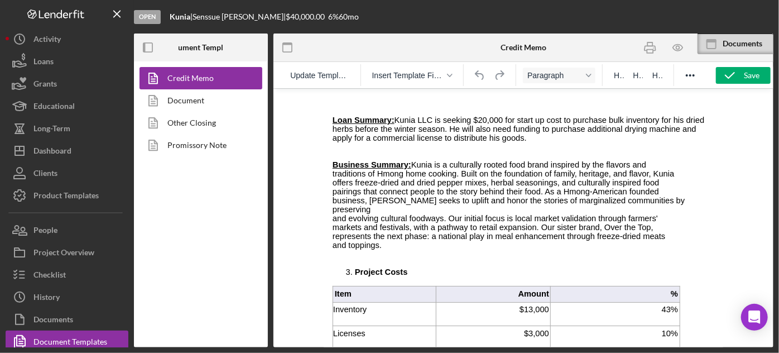
scroll to position [406, 0]
click at [489, 133] on p "Loan Summary:    Kunia LLC is seeking $20,000 for start up cost to purchase bul…" at bounding box center [523, 129] width 382 height 27
drag, startPoint x: 508, startPoint y: 134, endPoint x: 455, endPoint y: 122, distance: 53.8
click at [508, 134] on p "Loan Summary:    Kunia LLC is seeking $20,000 for start up cost to purchase bul…" at bounding box center [523, 129] width 382 height 27
click at [201, 105] on link "Document" at bounding box center [198, 100] width 117 height 22
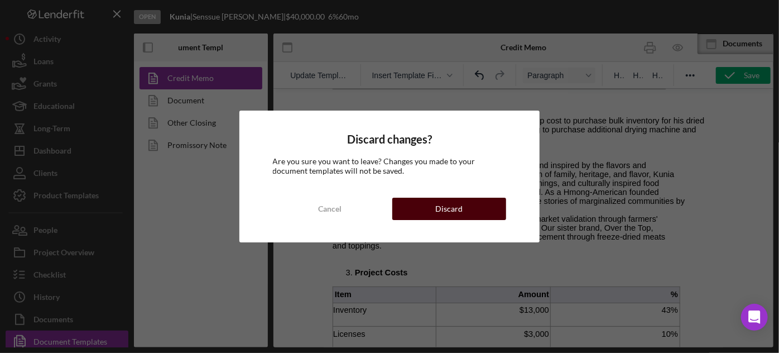
click at [456, 211] on div "Discard" at bounding box center [449, 209] width 27 height 22
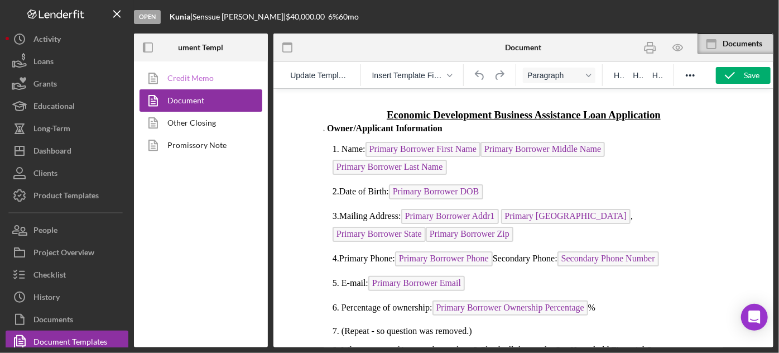
click at [207, 82] on link "Credit Memo" at bounding box center [198, 78] width 117 height 22
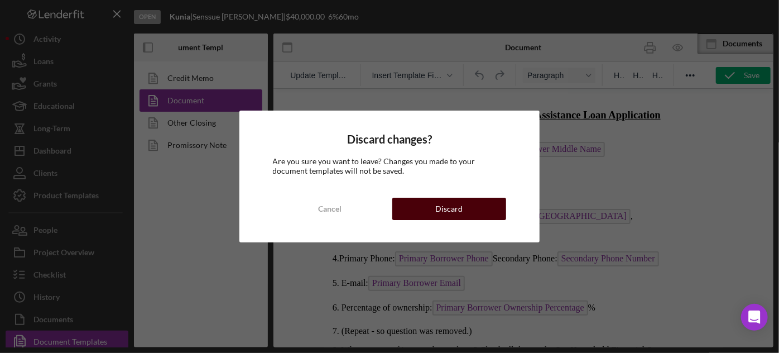
click at [451, 215] on div "Discard" at bounding box center [449, 209] width 27 height 22
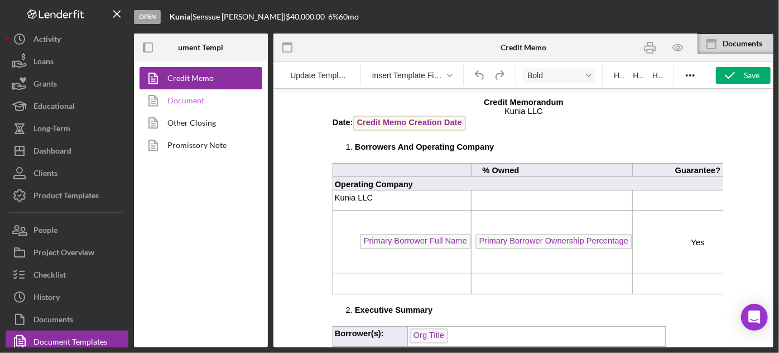
click at [208, 102] on link "Document" at bounding box center [198, 100] width 117 height 22
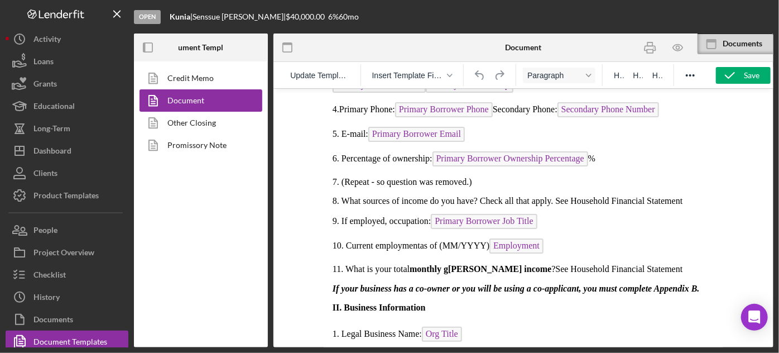
scroll to position [203, 0]
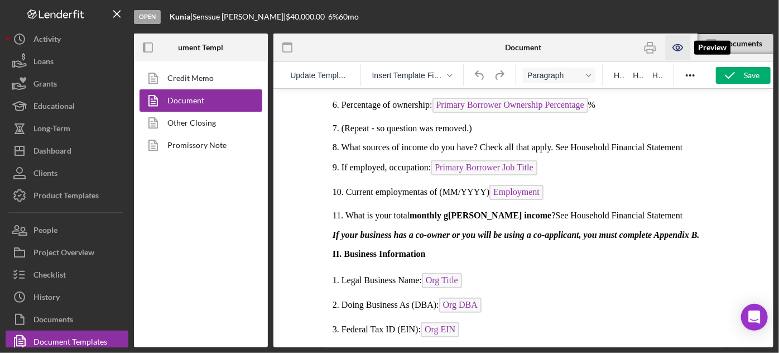
click at [679, 42] on icon "button" at bounding box center [678, 47] width 25 height 25
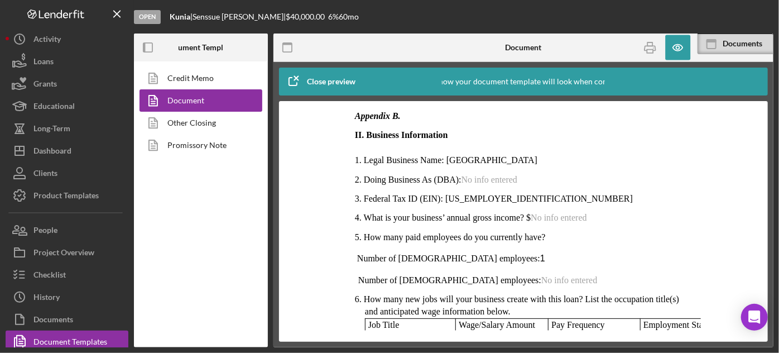
scroll to position [304, 0]
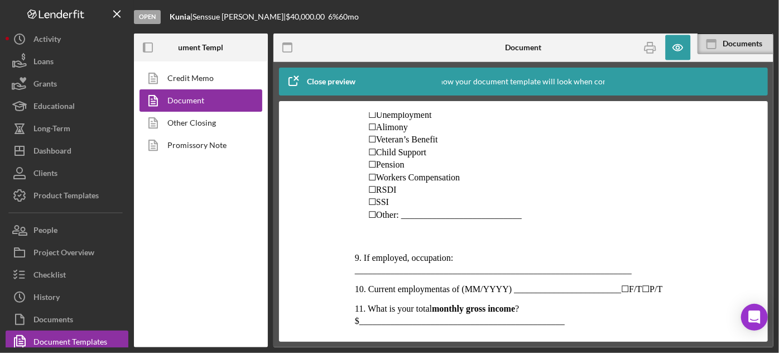
scroll to position [1615, 0]
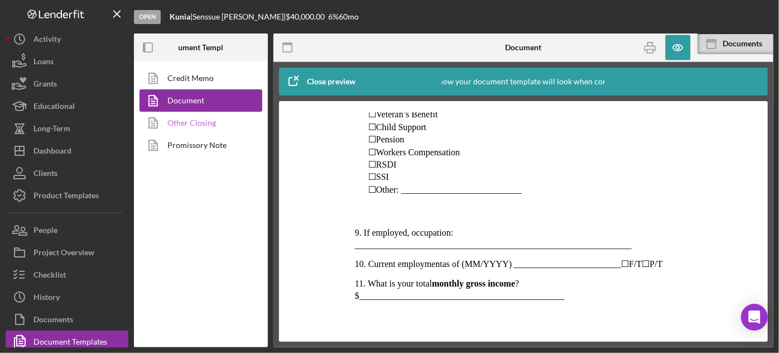
click at [224, 125] on link "Other Closing" at bounding box center [198, 123] width 117 height 22
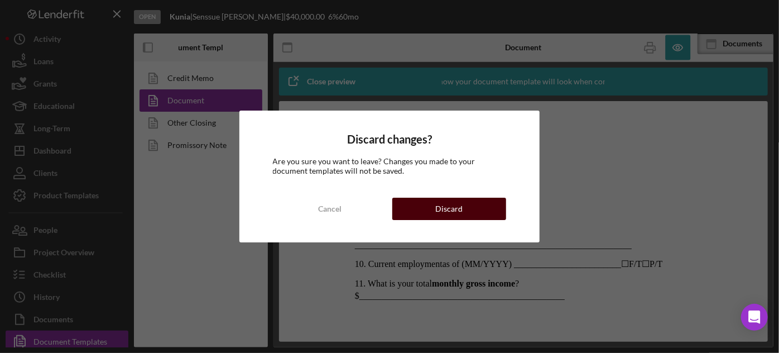
click at [423, 212] on button "Discard" at bounding box center [450, 209] width 114 height 22
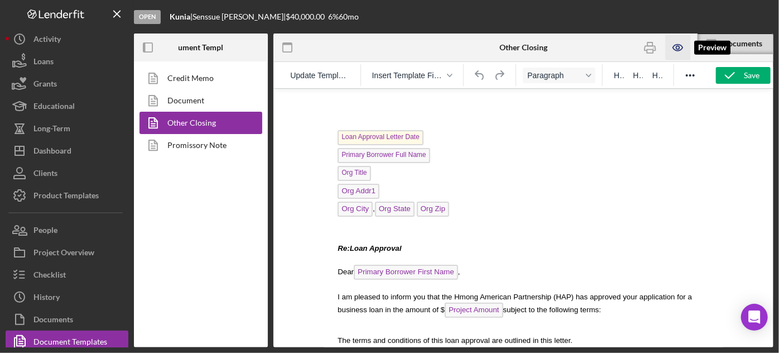
click at [682, 48] on icon "button" at bounding box center [678, 47] width 25 height 25
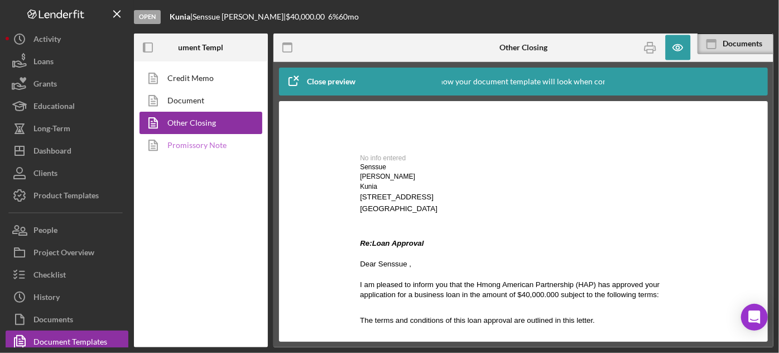
click at [209, 142] on link "Promissory Note" at bounding box center [198, 145] width 117 height 22
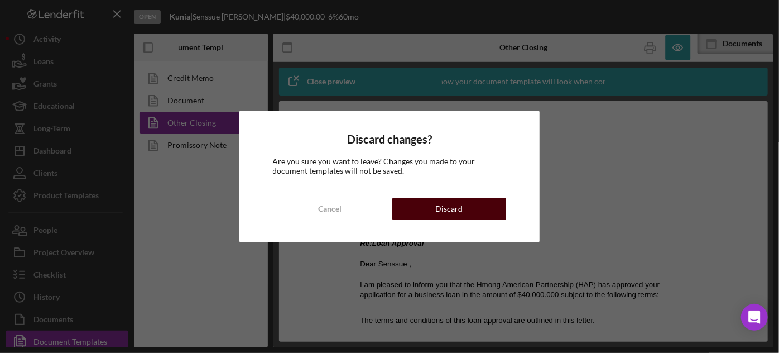
click at [418, 211] on button "Discard" at bounding box center [450, 209] width 114 height 22
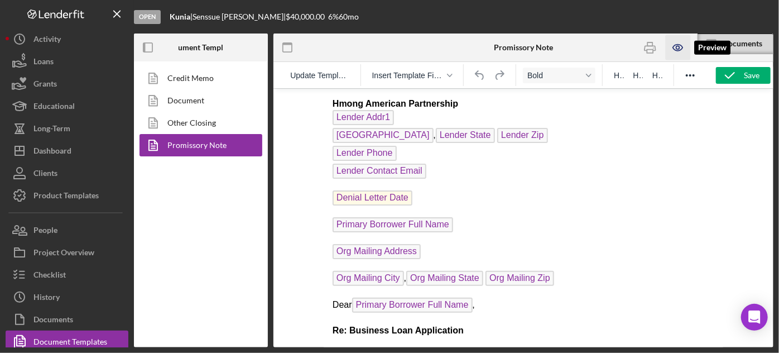
click at [682, 48] on icon "button" at bounding box center [678, 47] width 25 height 25
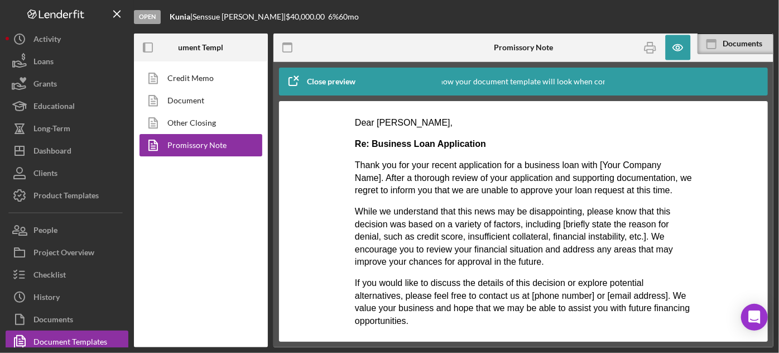
scroll to position [213, 0]
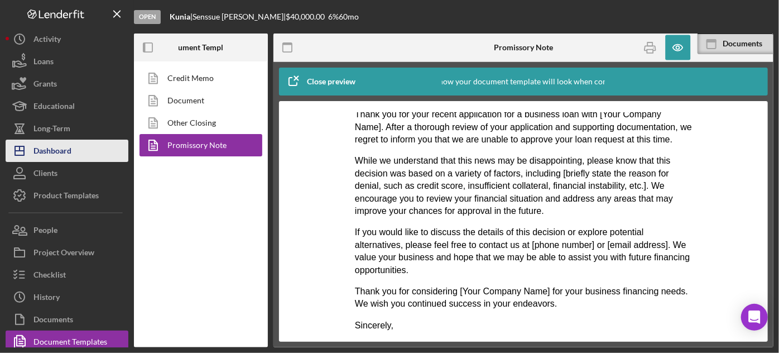
click at [61, 159] on div "Dashboard" at bounding box center [53, 152] width 38 height 25
